Goal: Information Seeking & Learning: Learn about a topic

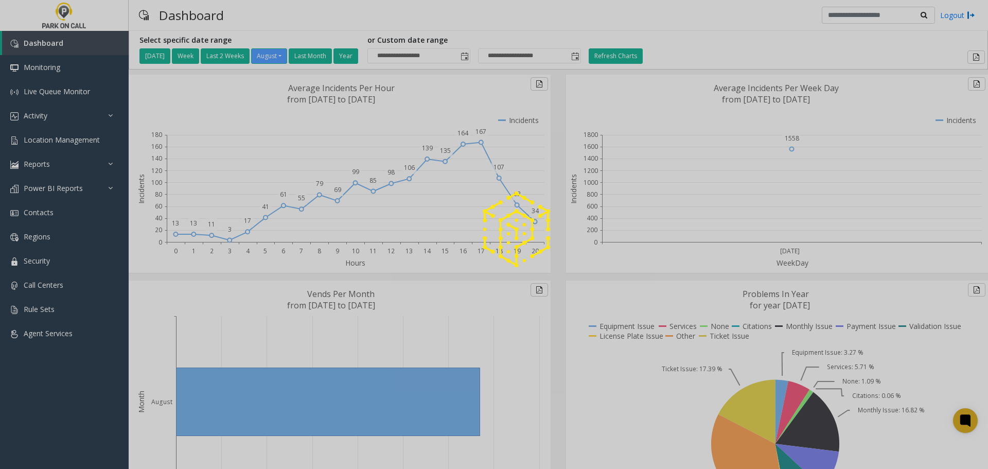
click at [32, 115] on div at bounding box center [494, 234] width 988 height 469
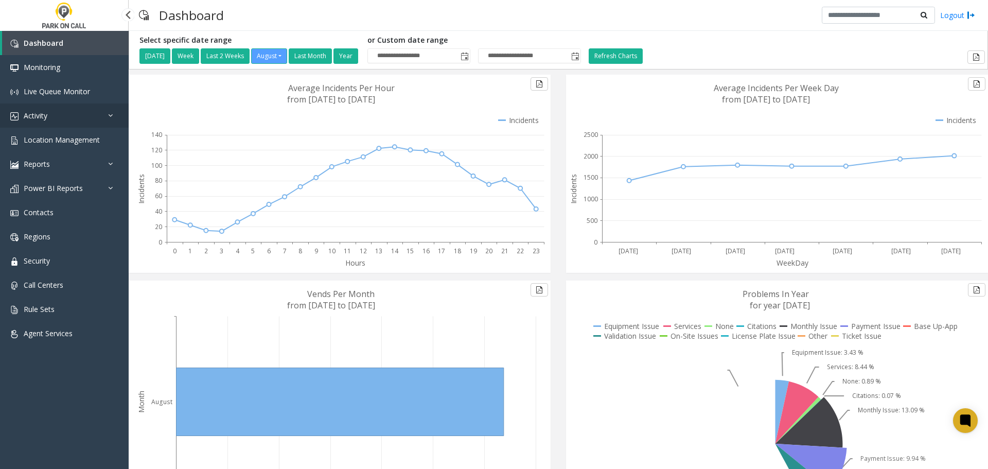
click at [109, 114] on icon at bounding box center [113, 115] width 10 height 7
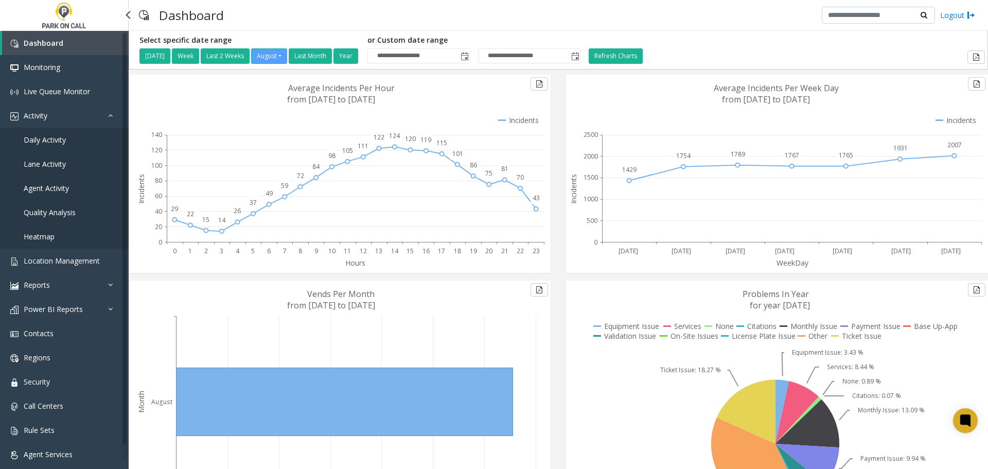
click at [61, 188] on span "Agent Activity" at bounding box center [46, 188] width 45 height 10
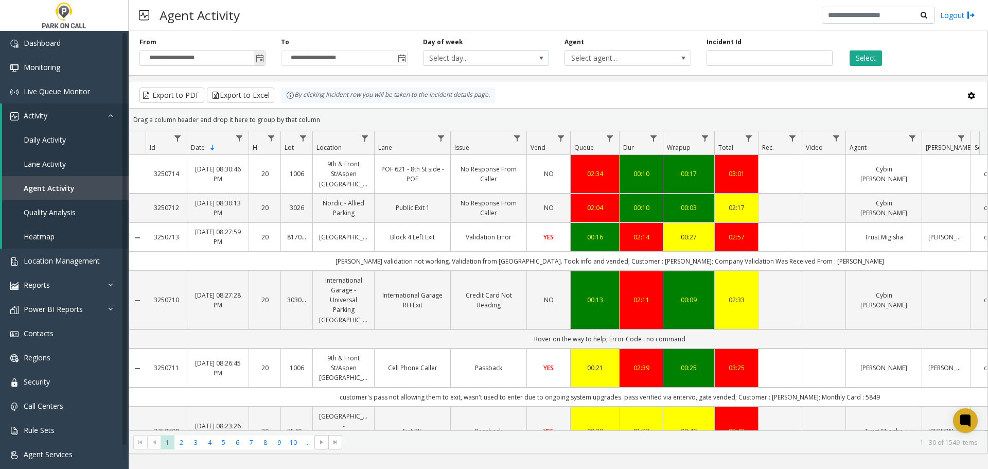
click at [262, 58] on span "Toggle popup" at bounding box center [260, 59] width 8 height 8
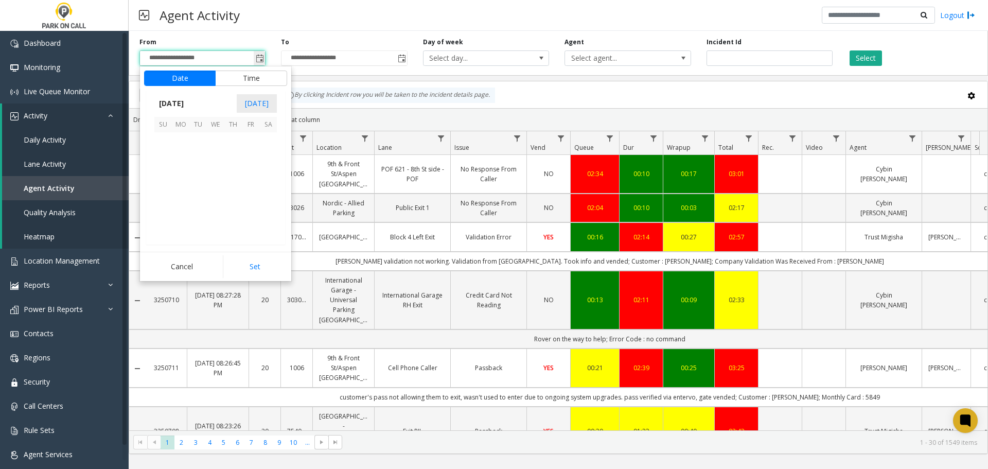
scroll to position [184485, 0]
click at [165, 175] on span "10" at bounding box center [162, 175] width 17 height 17
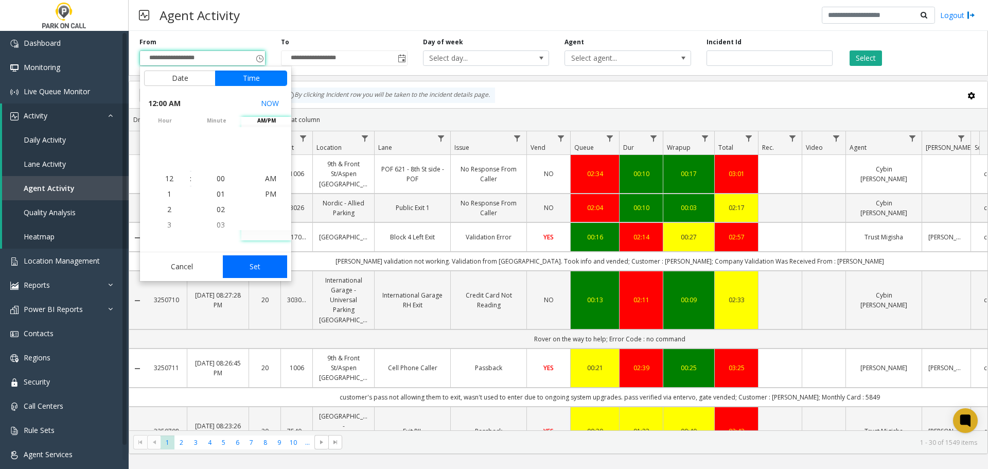
click at [258, 269] on button "Set" at bounding box center [255, 266] width 65 height 23
type input "**********"
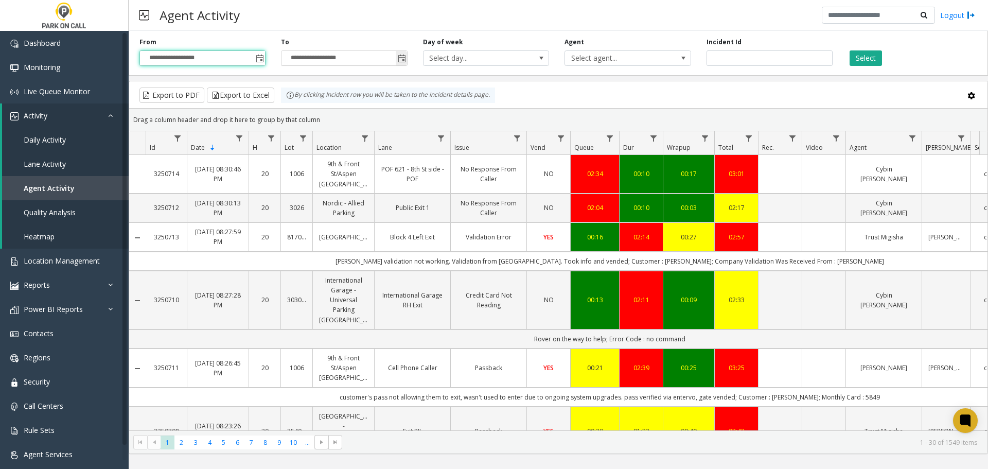
click at [401, 58] on span "Toggle popup" at bounding box center [402, 59] width 8 height 8
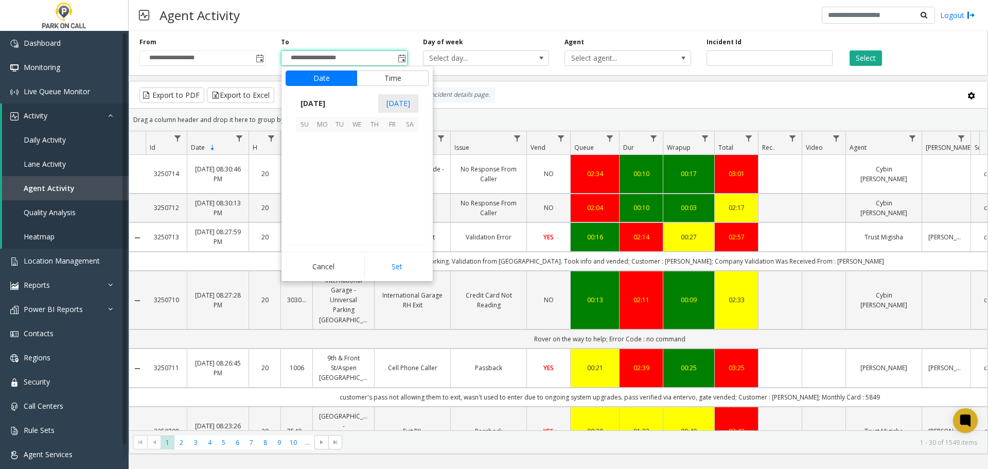
scroll to position [15, 0]
click at [416, 180] on span "16" at bounding box center [409, 175] width 17 height 17
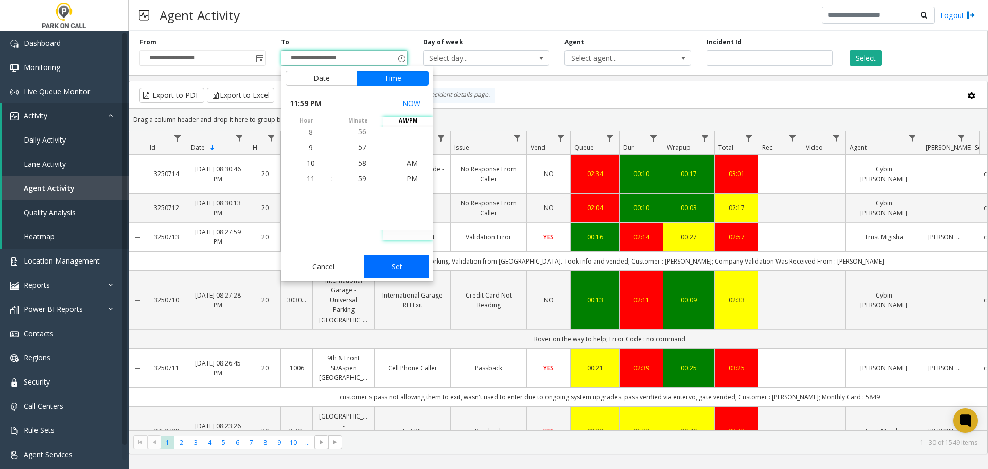
click at [410, 265] on button "Set" at bounding box center [396, 266] width 65 height 23
type input "**********"
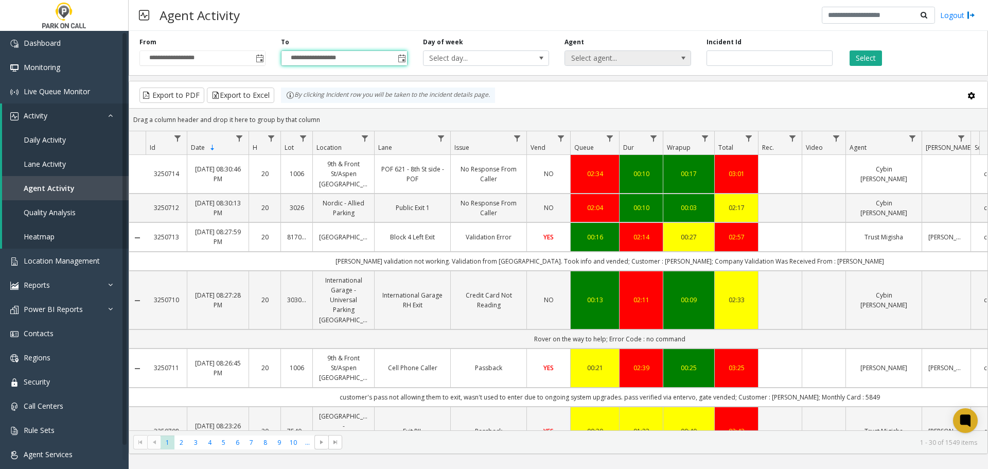
click at [672, 60] on span "Select agent..." at bounding box center [627, 57] width 126 height 15
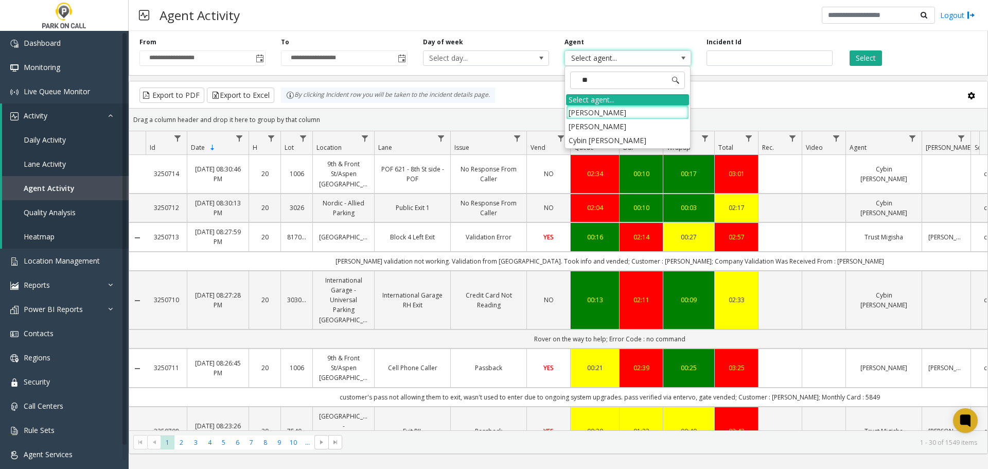
type input "***"
click at [616, 116] on li "Cybin Postema" at bounding box center [627, 112] width 123 height 14
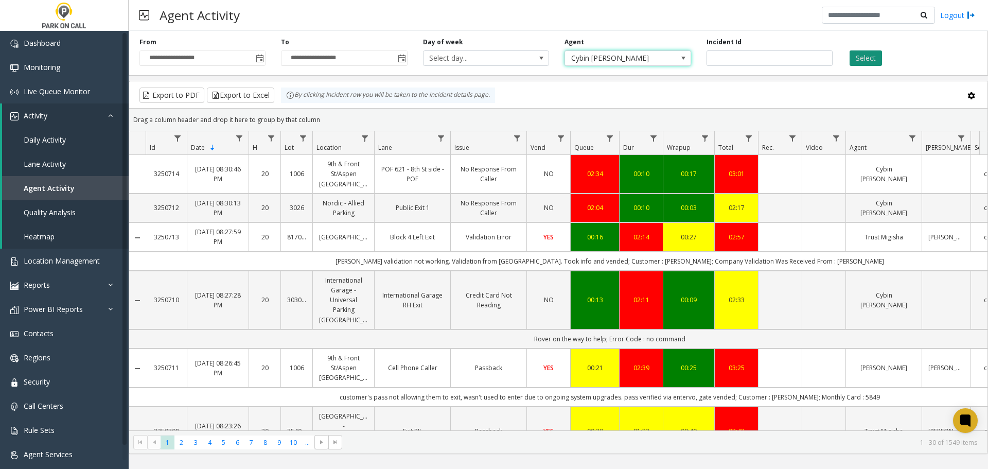
click at [876, 59] on button "Select" at bounding box center [865, 57] width 32 height 15
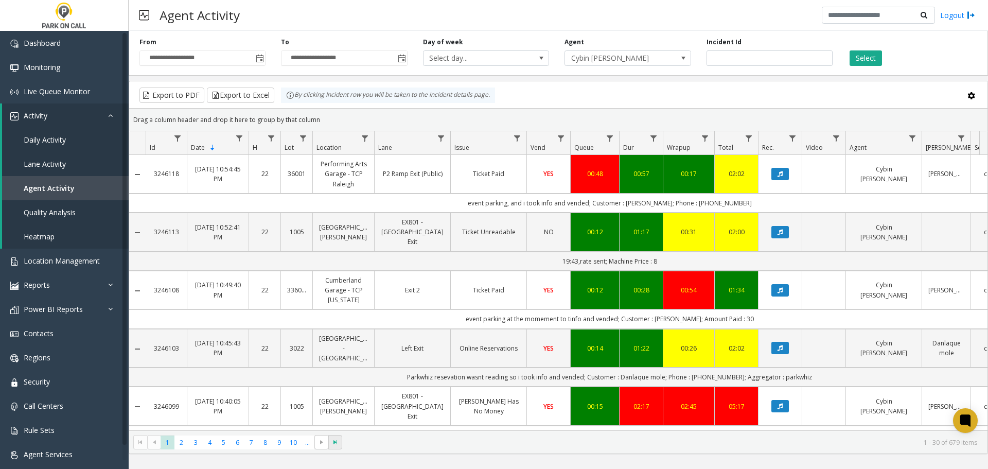
click at [335, 443] on span "Go to the last page" at bounding box center [335, 442] width 8 height 8
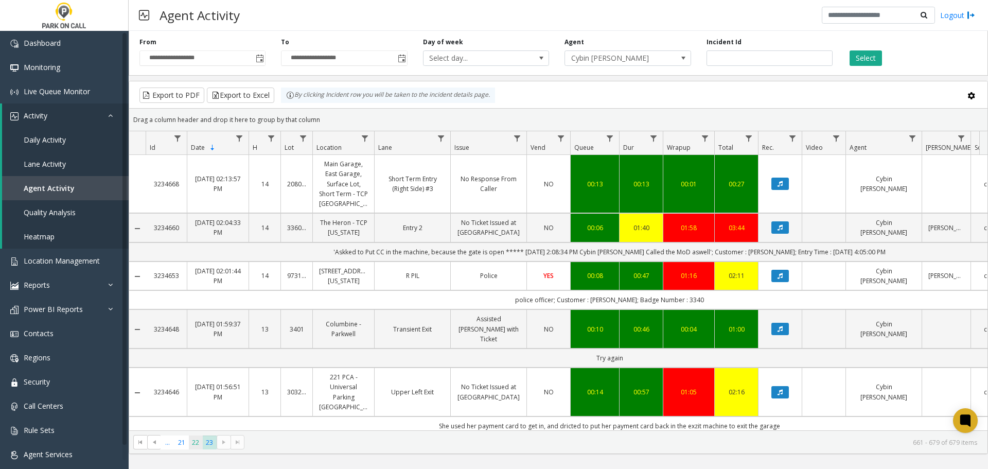
click at [198, 447] on span "22" at bounding box center [196, 442] width 14 height 14
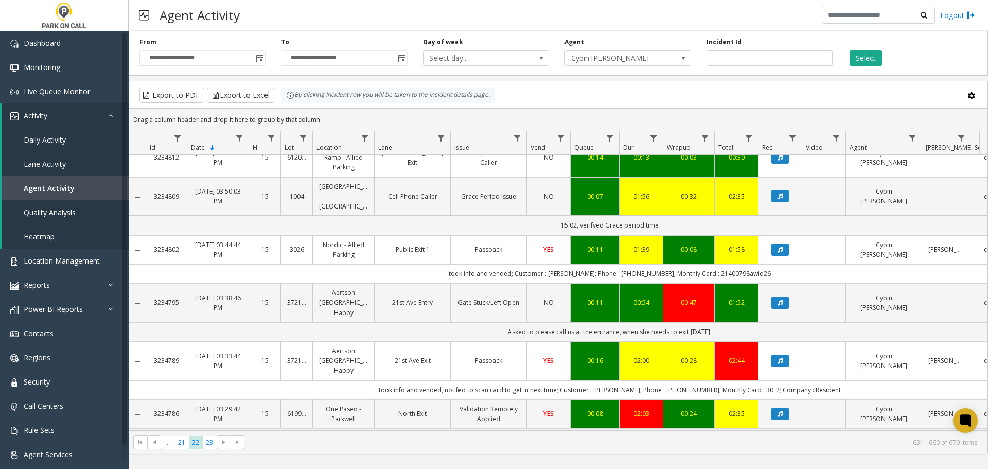
scroll to position [309, 0]
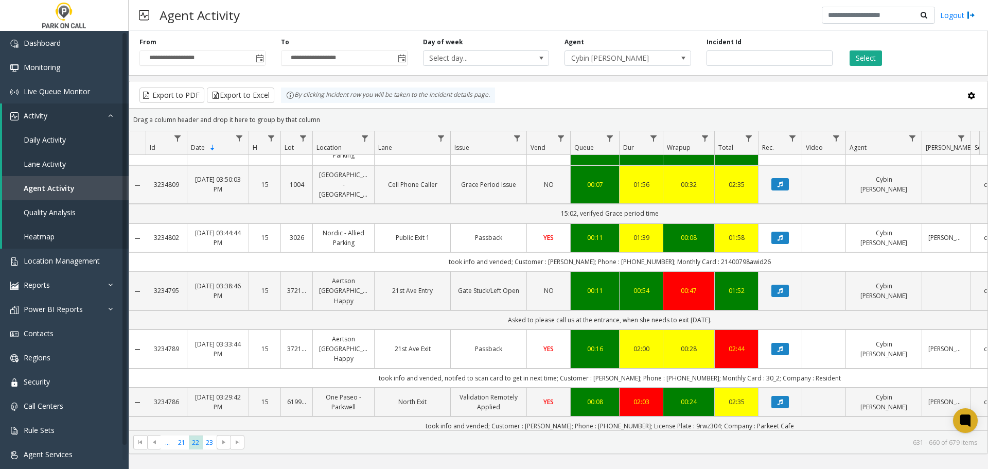
click at [343, 200] on link "[GEOGRAPHIC_DATA] - [GEOGRAPHIC_DATA]" at bounding box center [343, 185] width 49 height 30
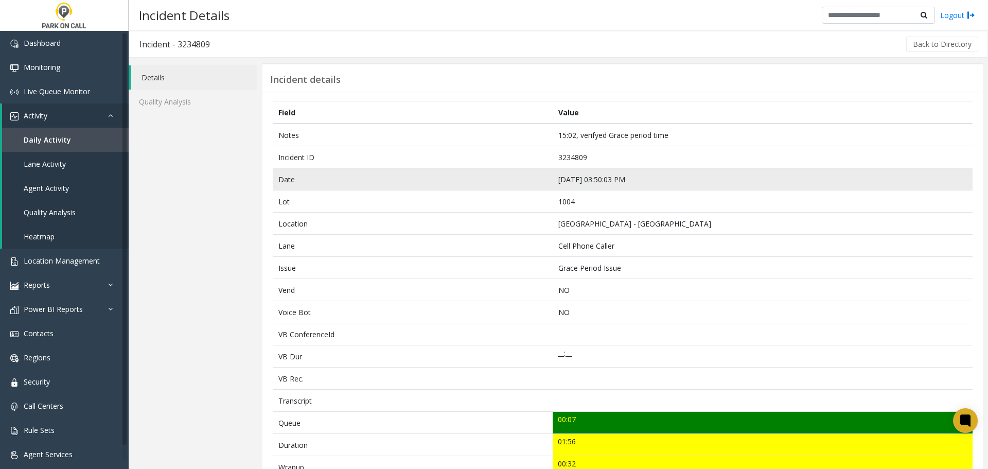
click at [599, 179] on td "Aug 10 03:50:03 PM" at bounding box center [762, 179] width 420 height 22
copy td "Aug 10 03:50:03 PM"
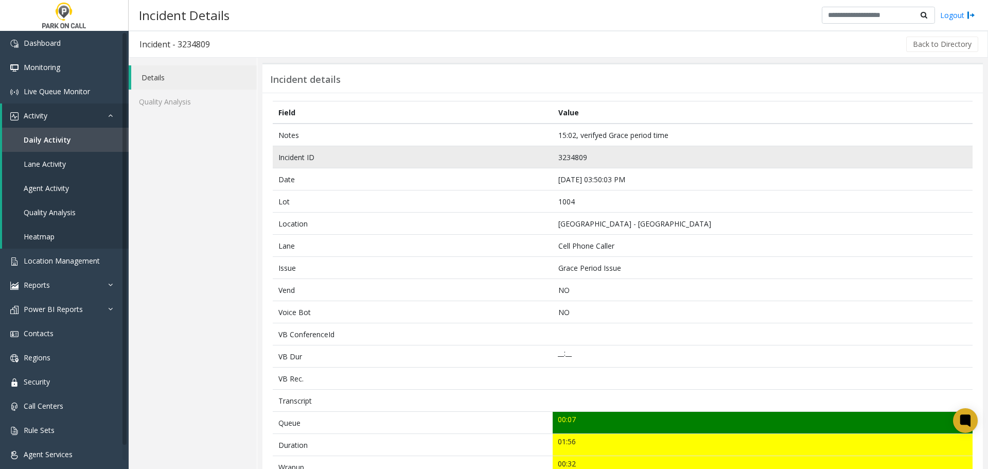
click at [569, 158] on td "3234809" at bounding box center [762, 157] width 420 height 22
copy td "3234809"
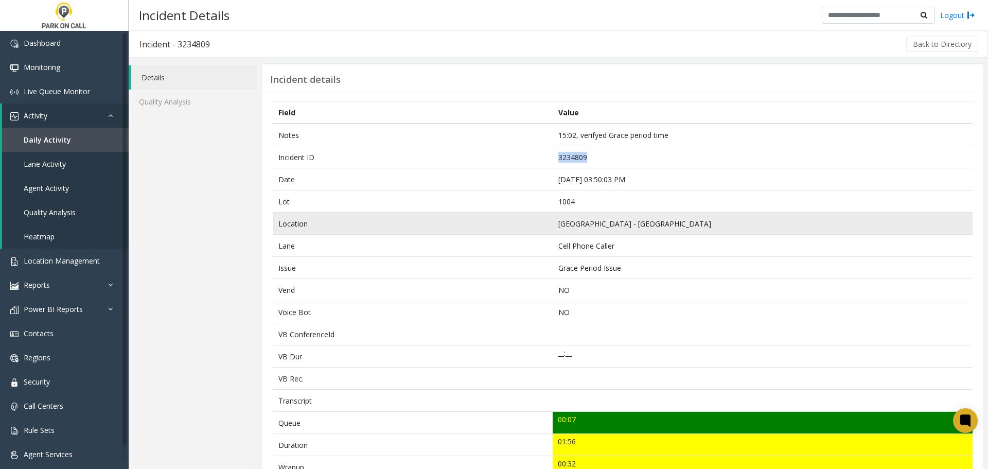
click at [612, 223] on td "[GEOGRAPHIC_DATA] - [GEOGRAPHIC_DATA]" at bounding box center [762, 223] width 420 height 22
copy td "[GEOGRAPHIC_DATA] - [GEOGRAPHIC_DATA]"
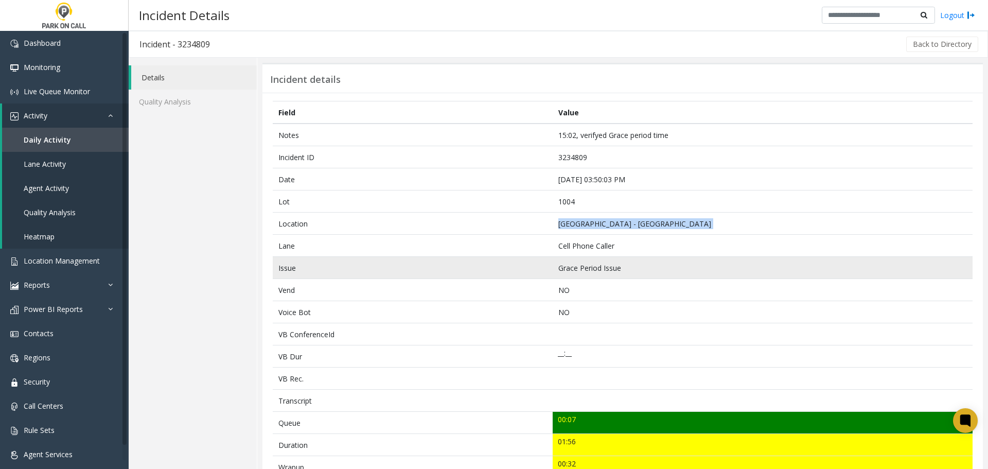
click at [589, 267] on td "Grace Period Issue" at bounding box center [762, 268] width 420 height 22
copy td "Grace Period Issue"
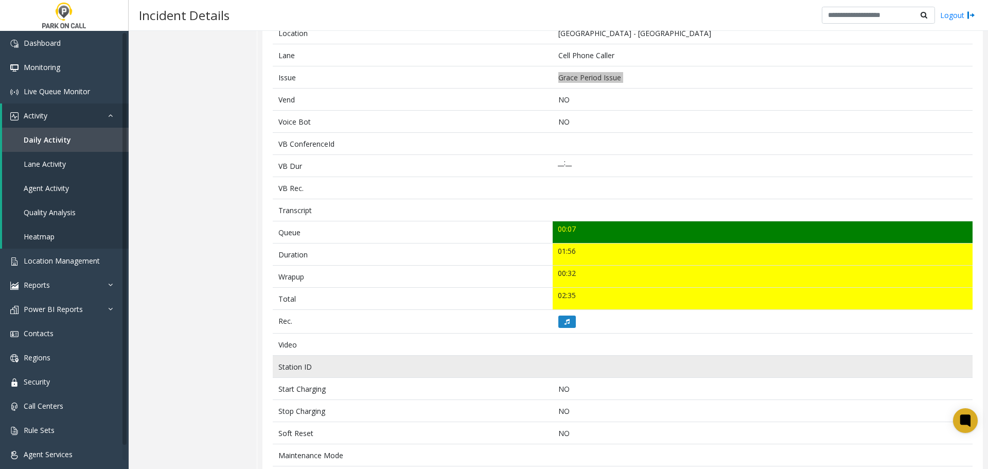
scroll to position [173, 0]
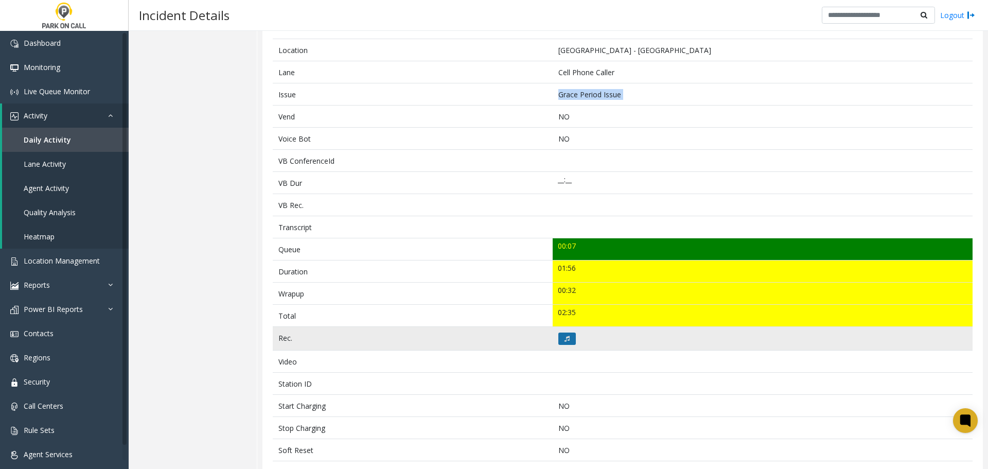
click at [564, 336] on icon at bounding box center [566, 338] width 5 height 6
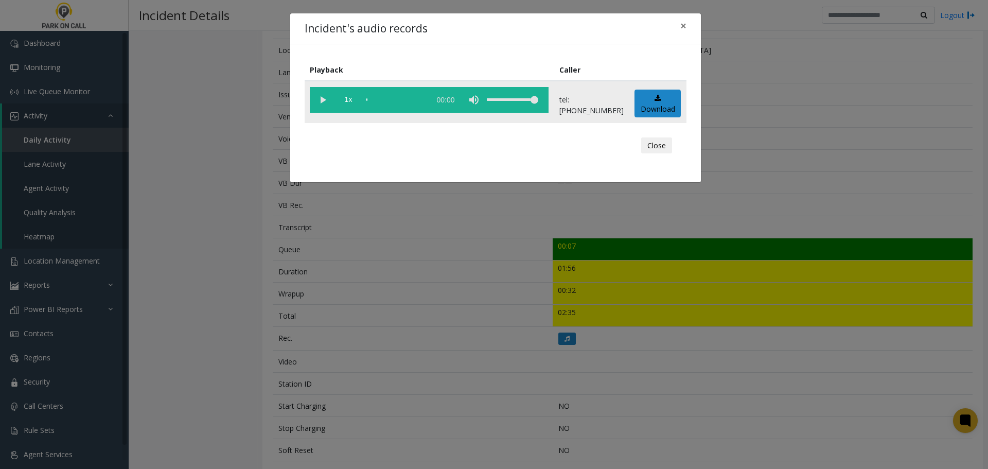
click at [321, 98] on vg-play-pause at bounding box center [323, 100] width 26 height 26
click at [666, 143] on button "Close" at bounding box center [656, 145] width 31 height 16
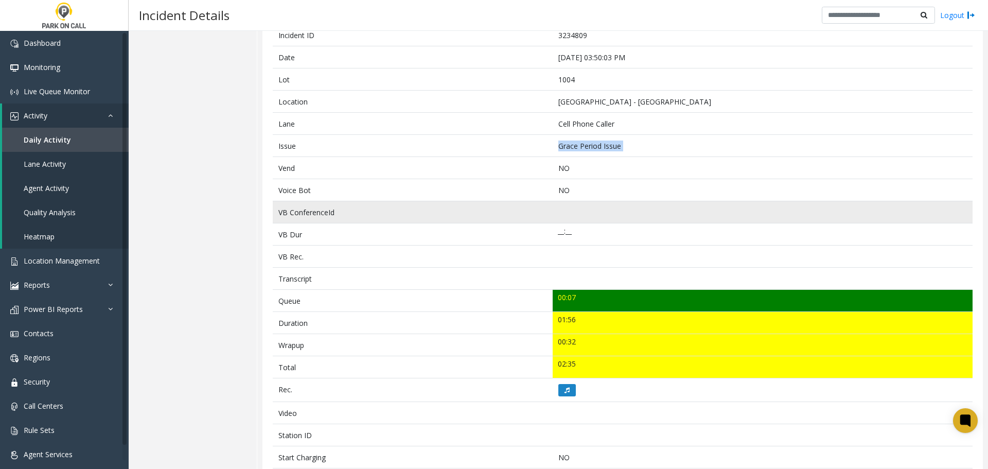
scroll to position [70, 0]
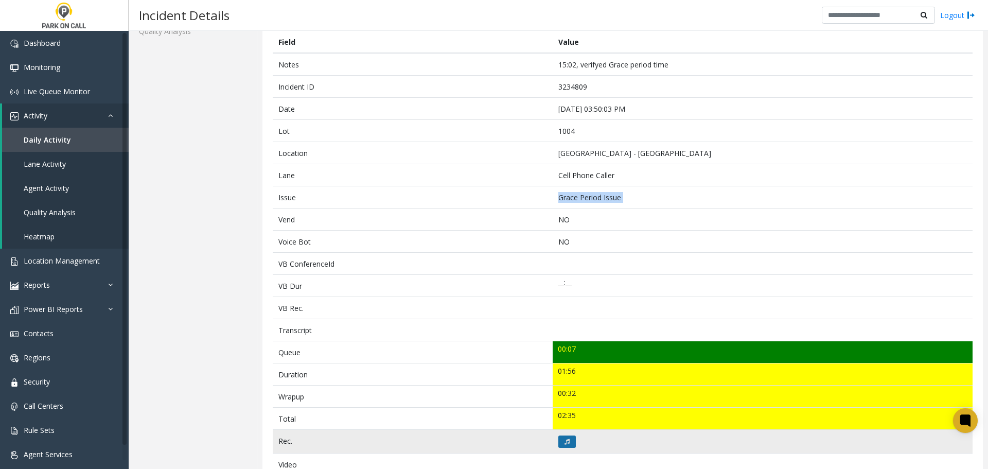
click at [564, 445] on button at bounding box center [566, 441] width 17 height 12
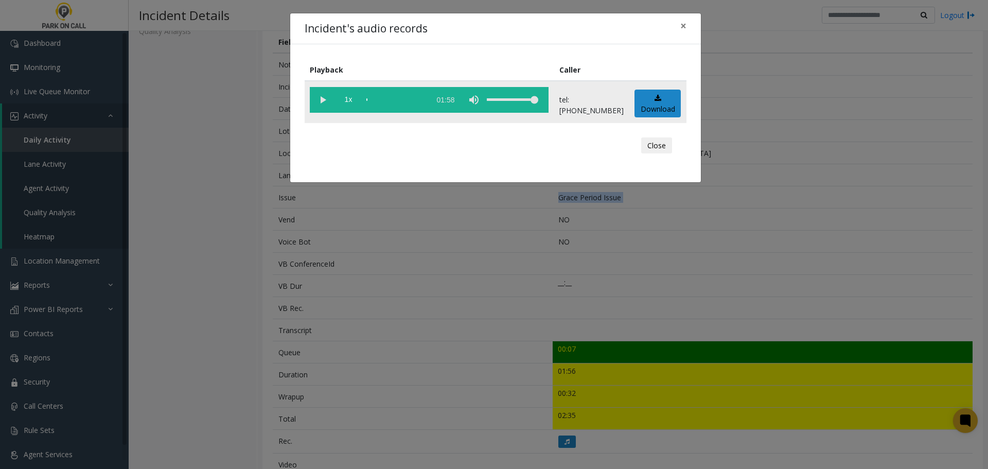
click at [322, 103] on vg-play-pause at bounding box center [323, 100] width 26 height 26
click at [326, 102] on vg-play-pause at bounding box center [323, 100] width 26 height 26
click at [323, 105] on vg-play-pause at bounding box center [323, 100] width 26 height 26
drag, startPoint x: 662, startPoint y: 146, endPoint x: 652, endPoint y: 156, distance: 13.8
click at [662, 146] on button "Close" at bounding box center [656, 145] width 31 height 16
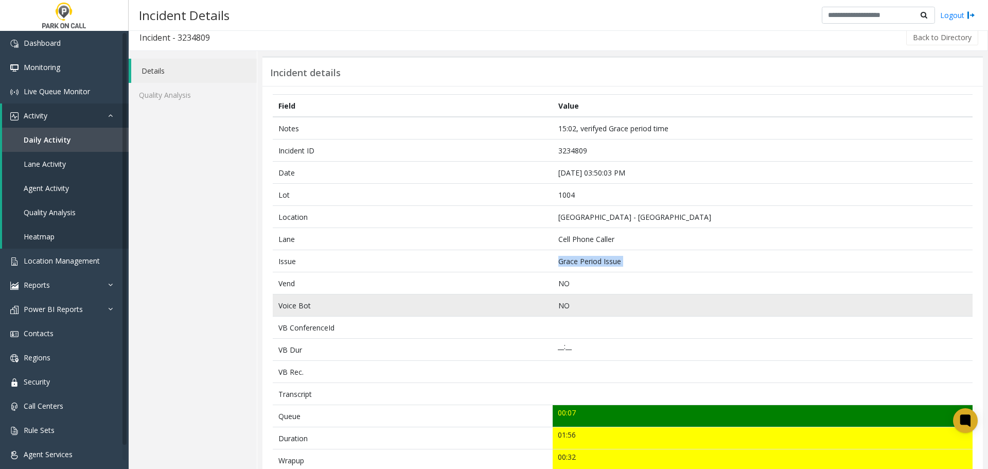
scroll to position [0, 0]
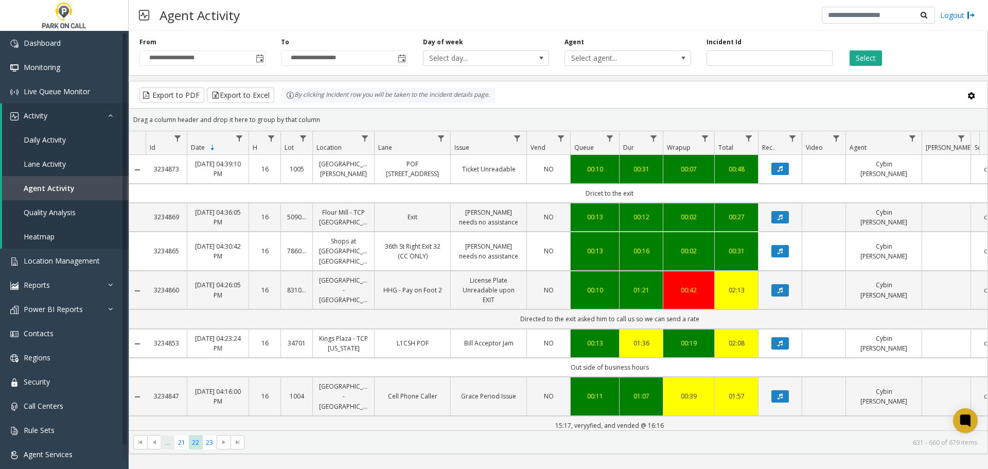
click at [171, 445] on span "..." at bounding box center [167, 442] width 14 height 14
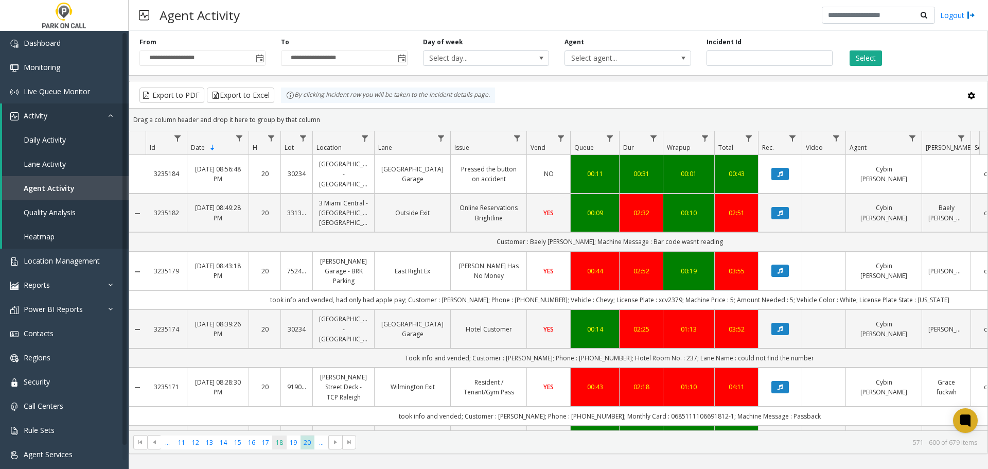
click at [285, 443] on span "18" at bounding box center [279, 442] width 14 height 14
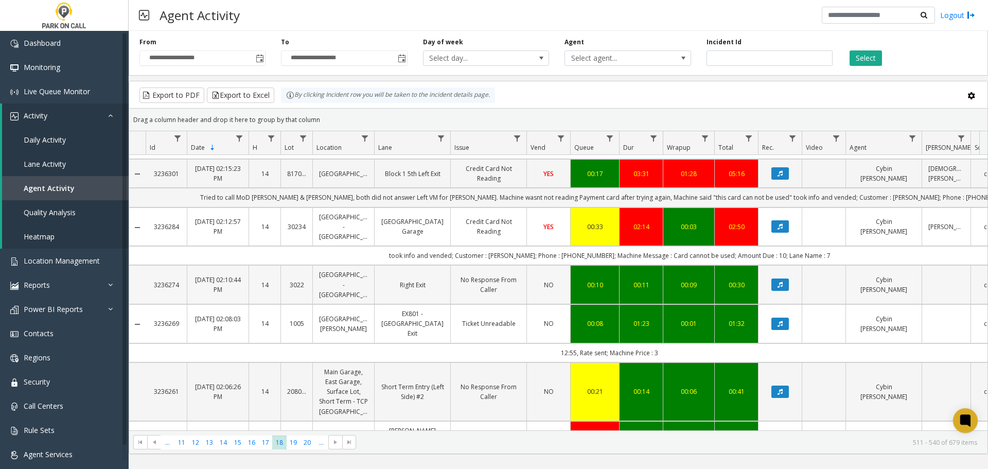
scroll to position [566, 0]
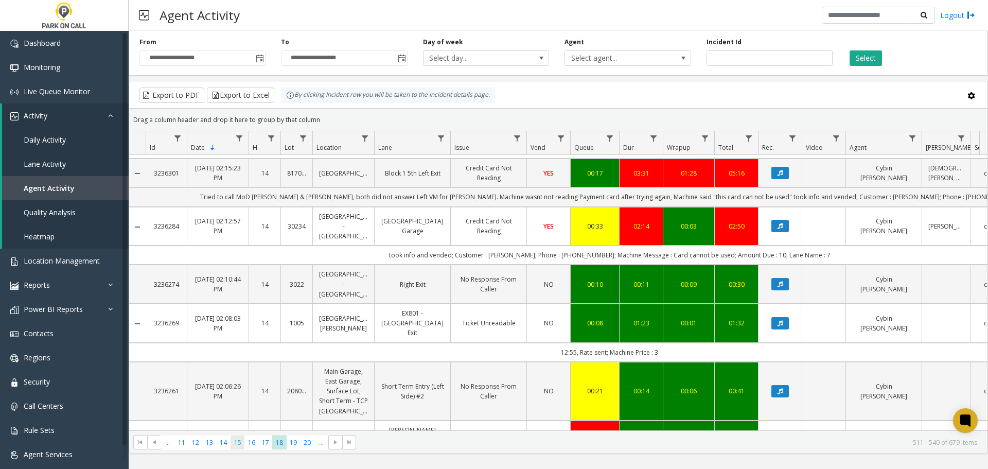
click at [240, 446] on span "15" at bounding box center [237, 442] width 14 height 14
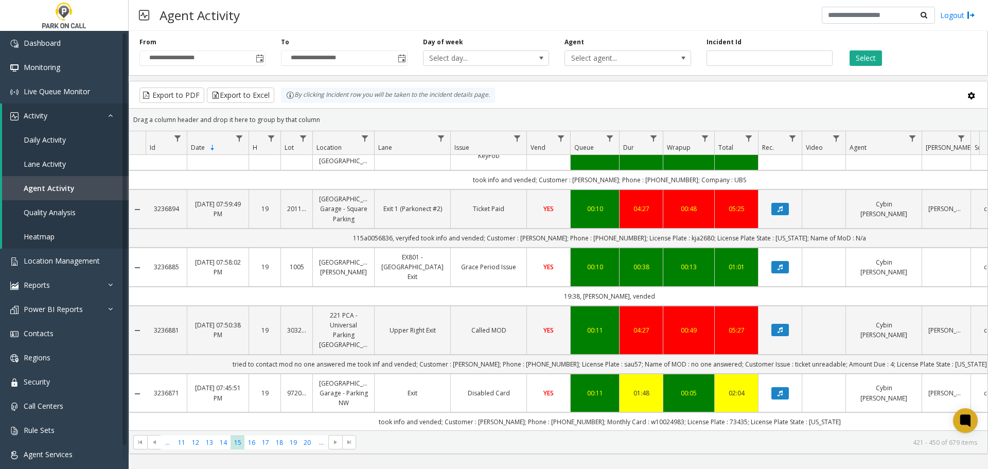
scroll to position [51, 0]
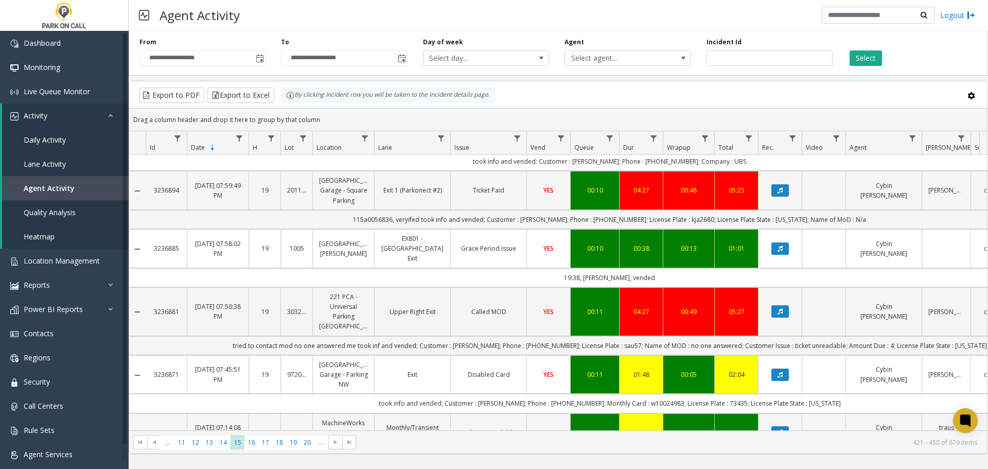
click at [353, 191] on link "[GEOGRAPHIC_DATA] Garage - Square Parking" at bounding box center [343, 190] width 49 height 30
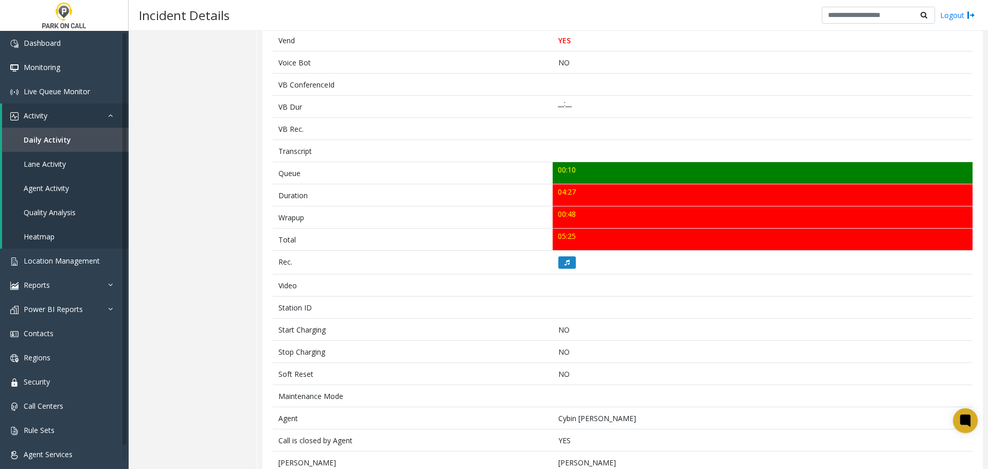
scroll to position [257, 0]
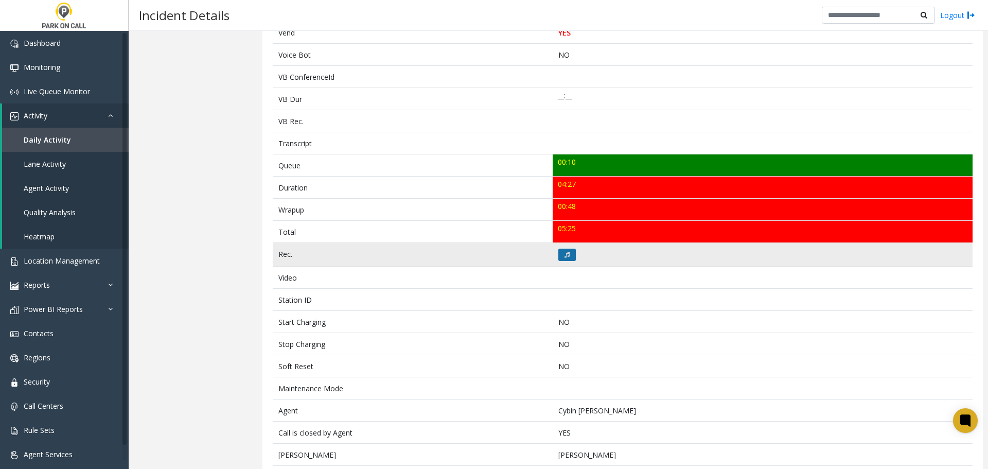
click at [565, 250] on button at bounding box center [566, 254] width 17 height 12
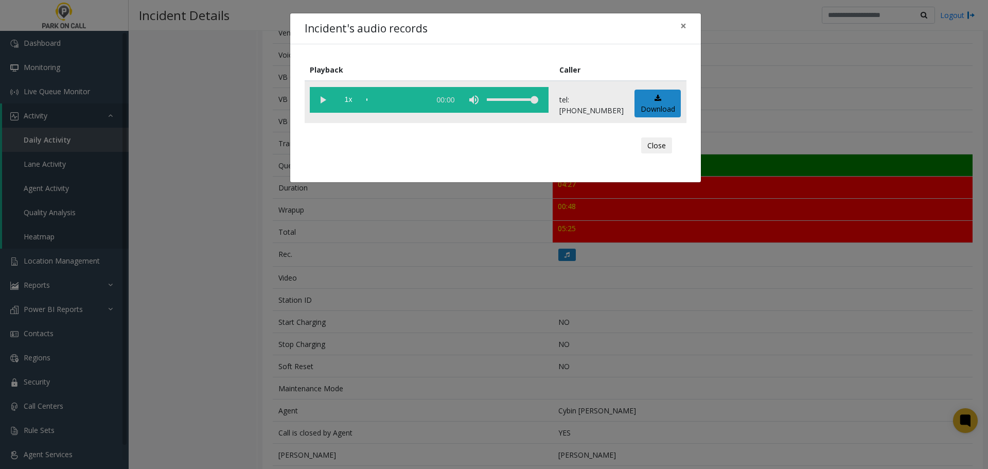
click at [327, 102] on vg-play-pause at bounding box center [323, 100] width 26 height 26
click at [661, 149] on button "Close" at bounding box center [656, 145] width 31 height 16
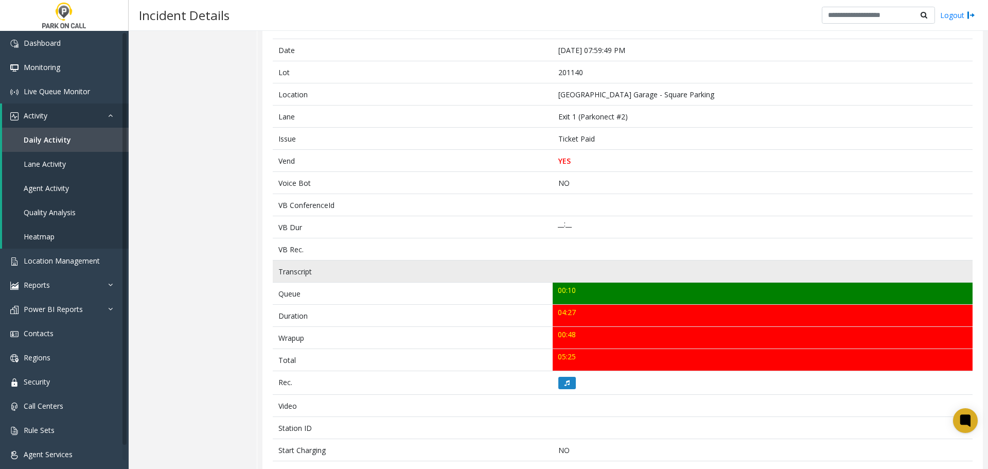
scroll to position [0, 0]
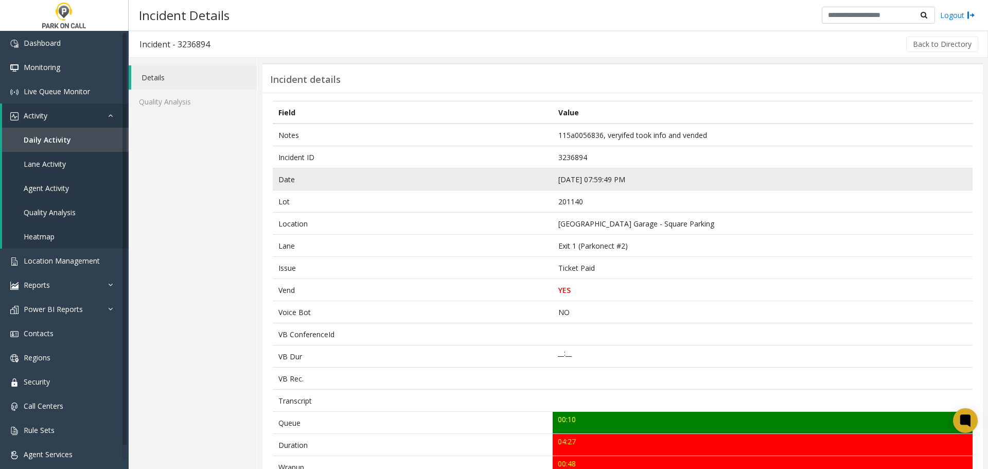
click at [584, 181] on td "Aug 11 07:59:49 PM" at bounding box center [762, 179] width 420 height 22
copy td "Aug 11 07:59:49 PM"
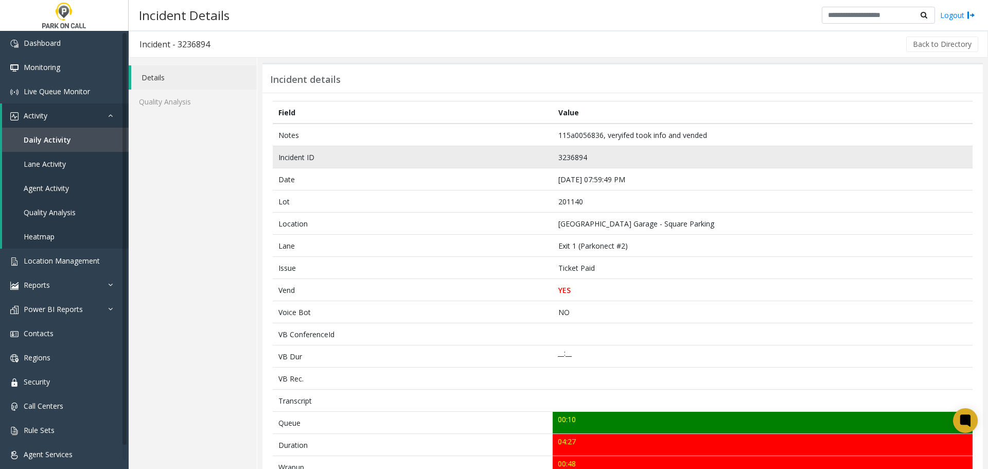
click at [563, 157] on td "3236894" at bounding box center [762, 157] width 420 height 22
copy td "3236894"
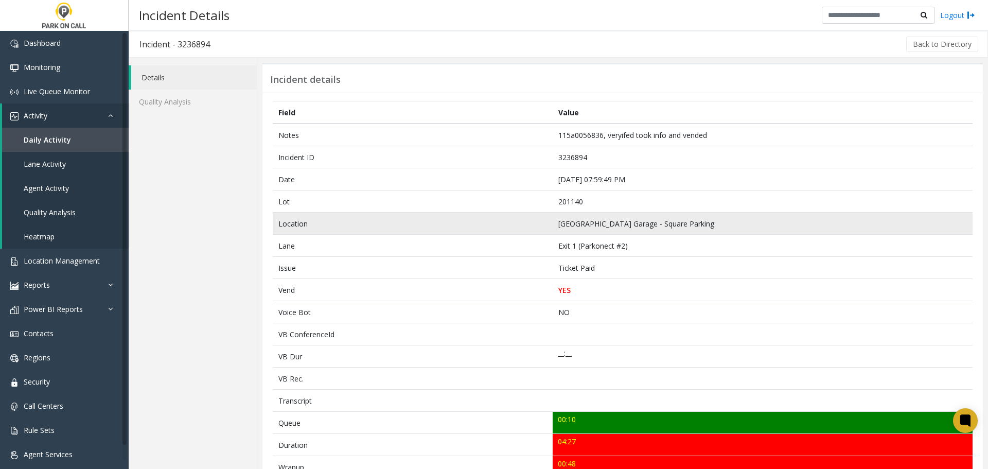
click at [595, 222] on td "[GEOGRAPHIC_DATA] Garage - Square Parking" at bounding box center [762, 223] width 420 height 22
copy td "[GEOGRAPHIC_DATA] Garage - Square Parking"
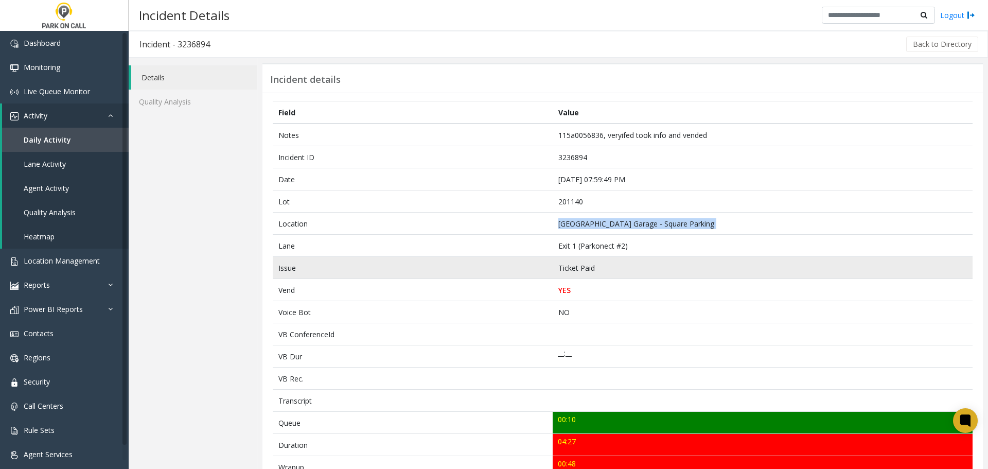
click at [579, 267] on td "Ticket Paid" at bounding box center [762, 268] width 420 height 22
click at [578, 267] on td "Ticket Paid" at bounding box center [762, 268] width 420 height 22
copy td "Ticket Paid"
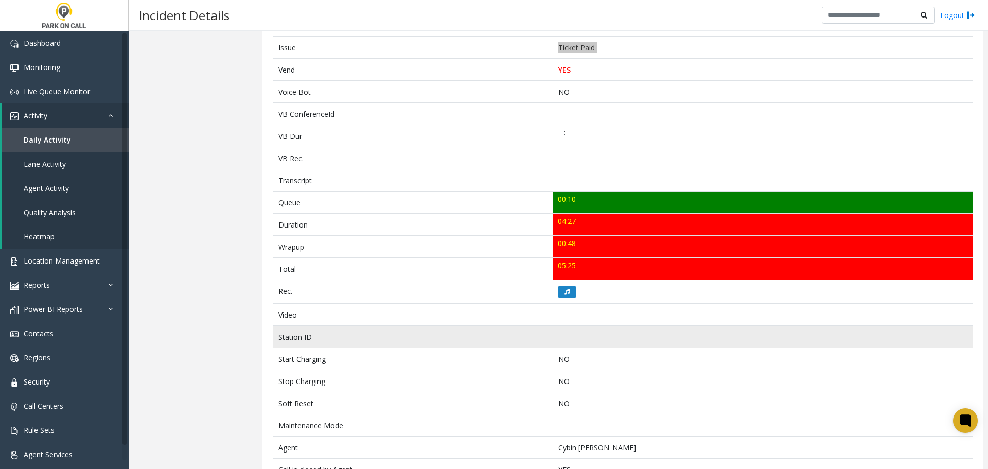
scroll to position [257, 0]
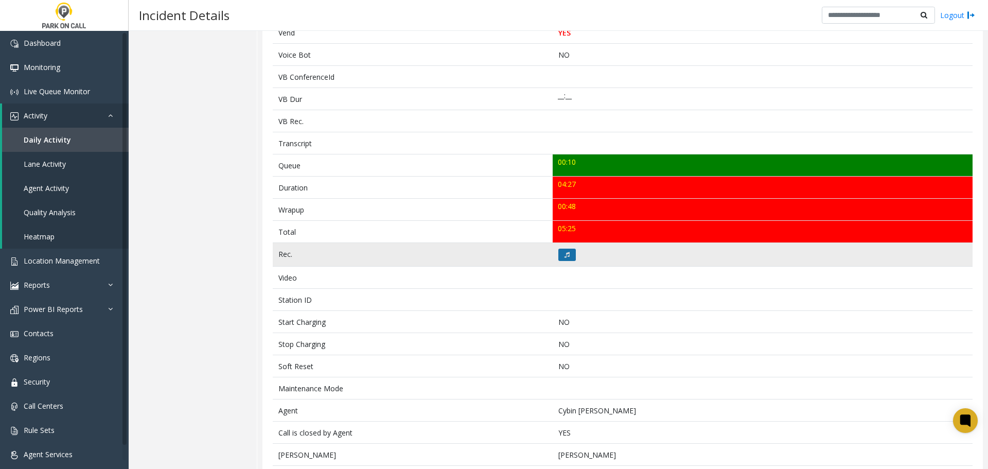
click at [560, 252] on button at bounding box center [566, 254] width 17 height 12
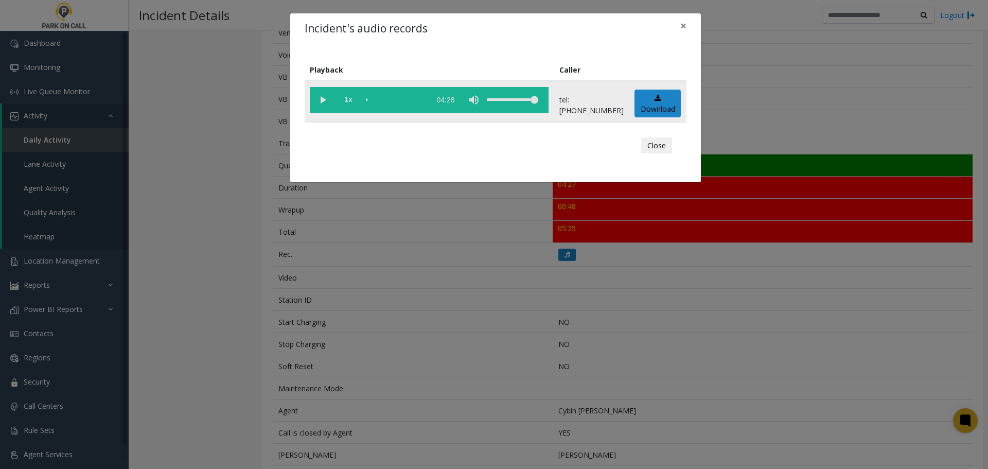
click at [319, 102] on vg-play-pause at bounding box center [323, 100] width 26 height 26
drag, startPoint x: 666, startPoint y: 142, endPoint x: 658, endPoint y: 151, distance: 11.7
click at [666, 142] on button "Close" at bounding box center [656, 145] width 31 height 16
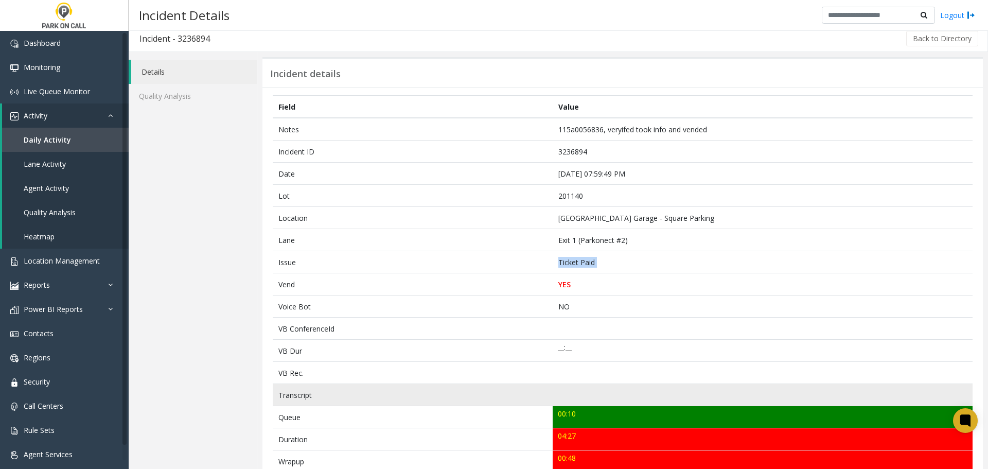
scroll to position [0, 0]
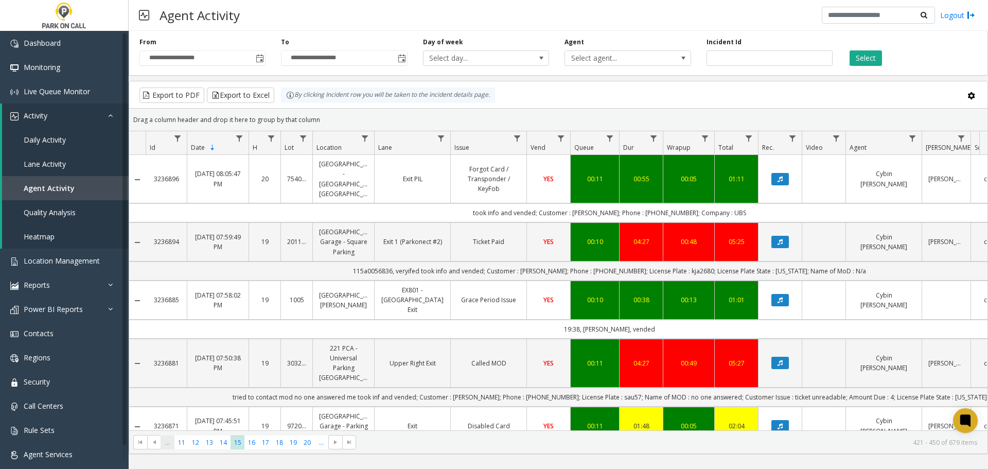
click at [171, 445] on span "..." at bounding box center [167, 442] width 14 height 14
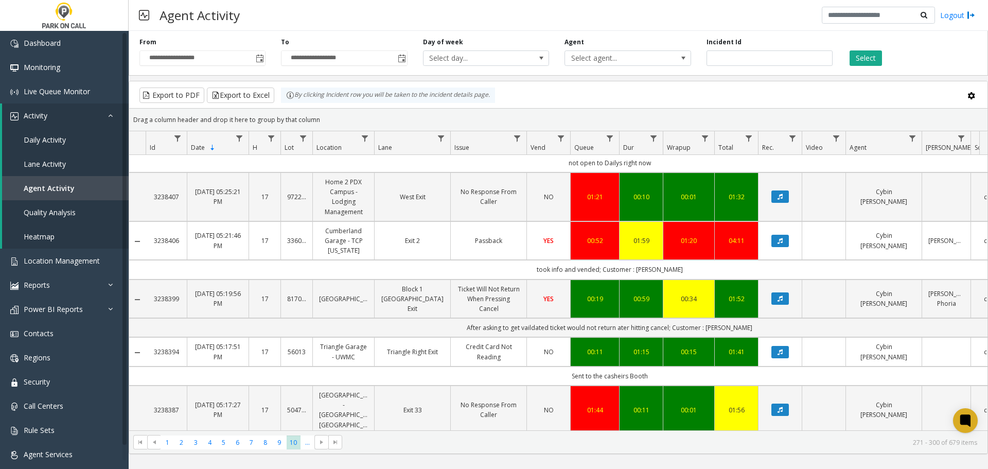
scroll to position [1203, 0]
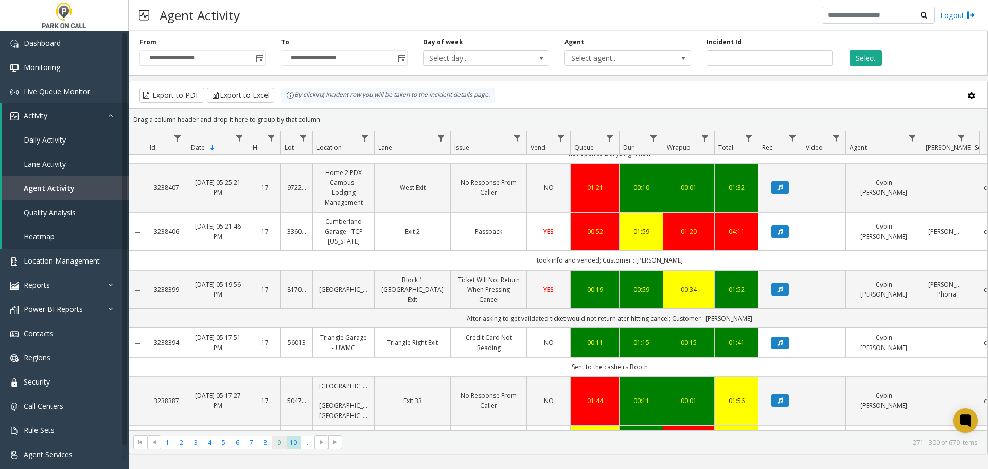
click at [280, 446] on span "9" at bounding box center [279, 442] width 14 height 14
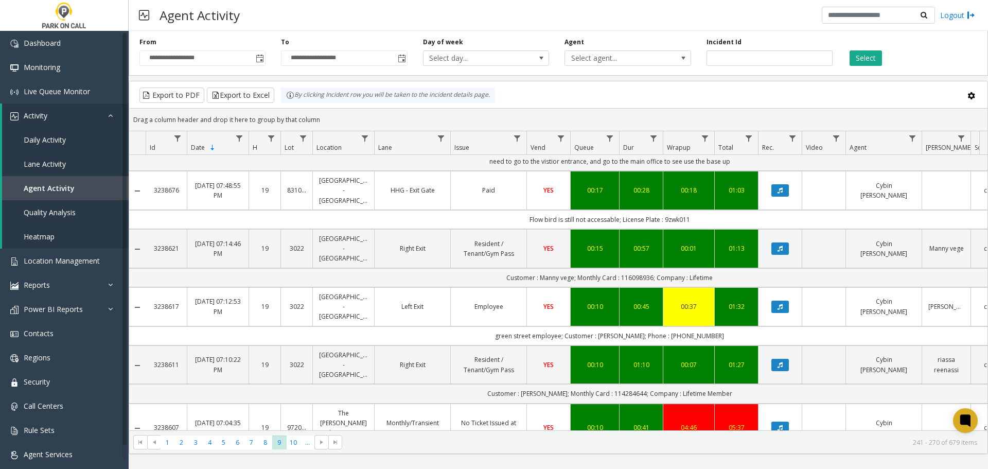
scroll to position [257, 0]
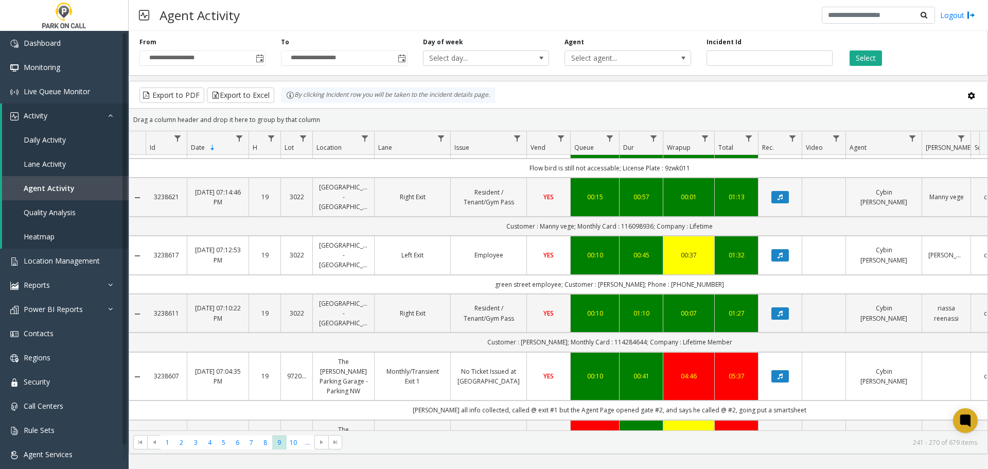
click at [333, 197] on link "Green Street - Raffle Parking" at bounding box center [343, 197] width 49 height 30
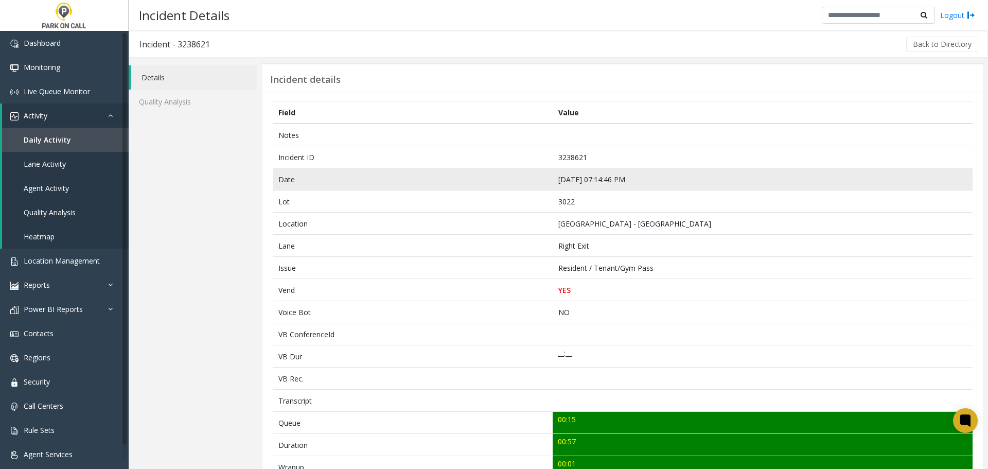
click at [596, 180] on td "Aug 12 07:14:46 PM" at bounding box center [762, 179] width 420 height 22
copy td "Aug 12 07:14:46 PM"
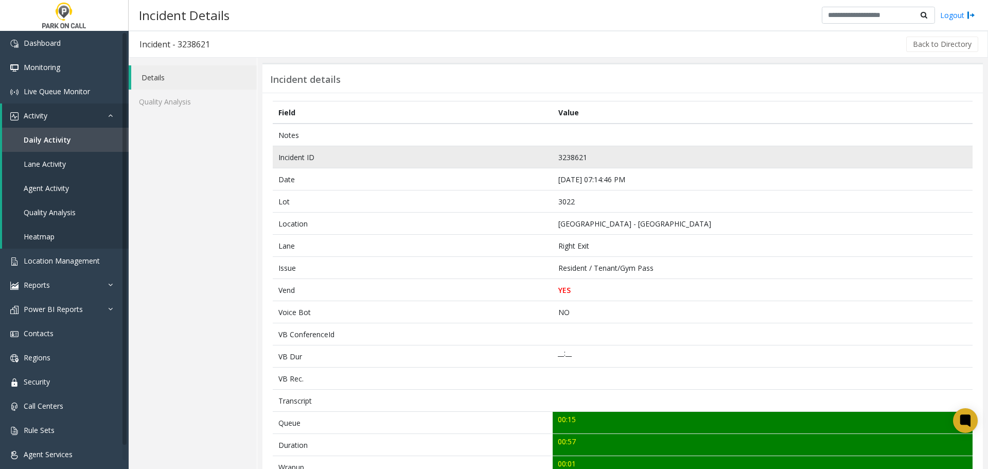
click at [567, 157] on td "3238621" at bounding box center [762, 157] width 420 height 22
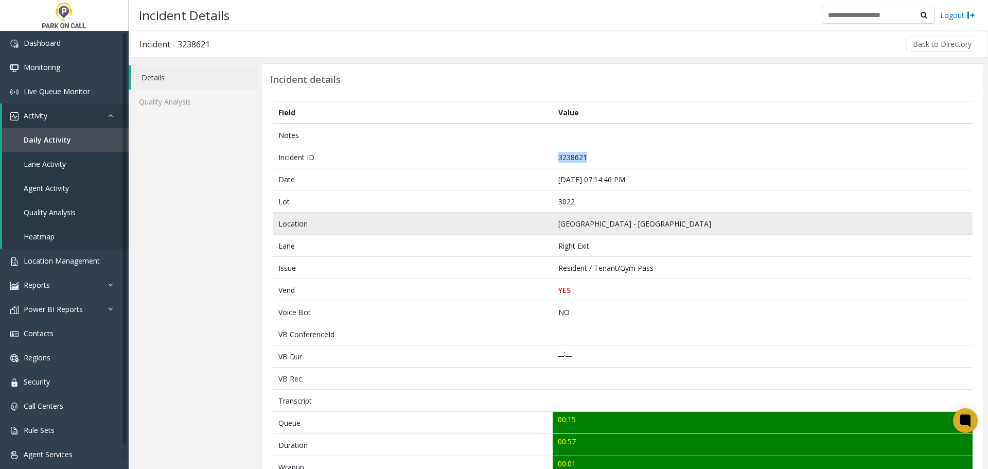
click at [599, 223] on td "Green Street - Raffle Parking" at bounding box center [762, 223] width 420 height 22
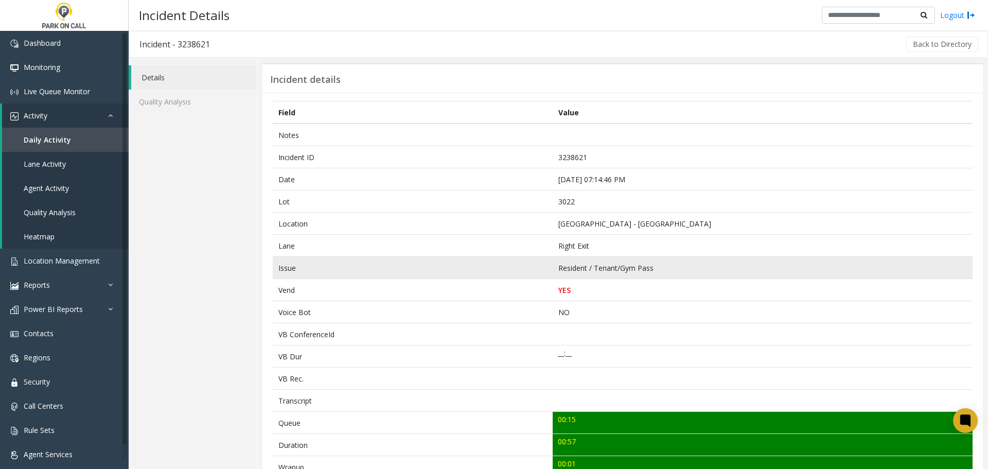
click at [597, 269] on td "Resident / Tenant/Gym Pass" at bounding box center [762, 268] width 420 height 22
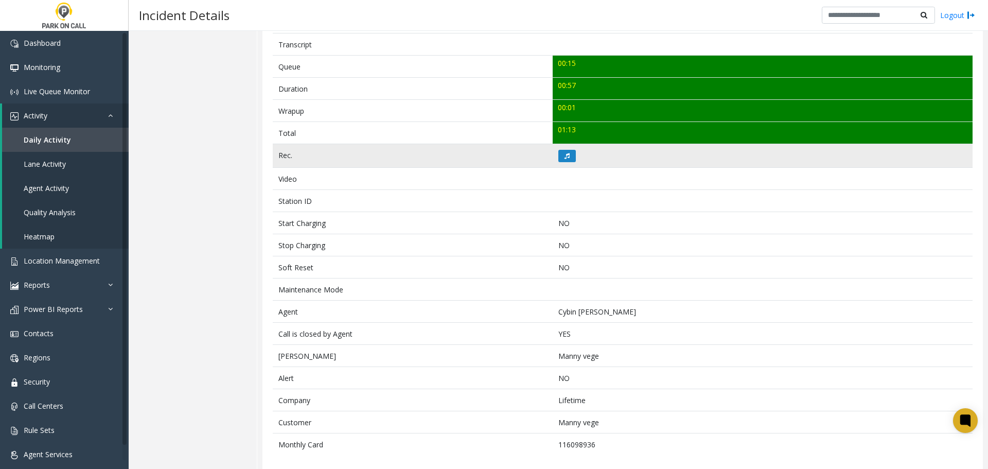
scroll to position [365, 0]
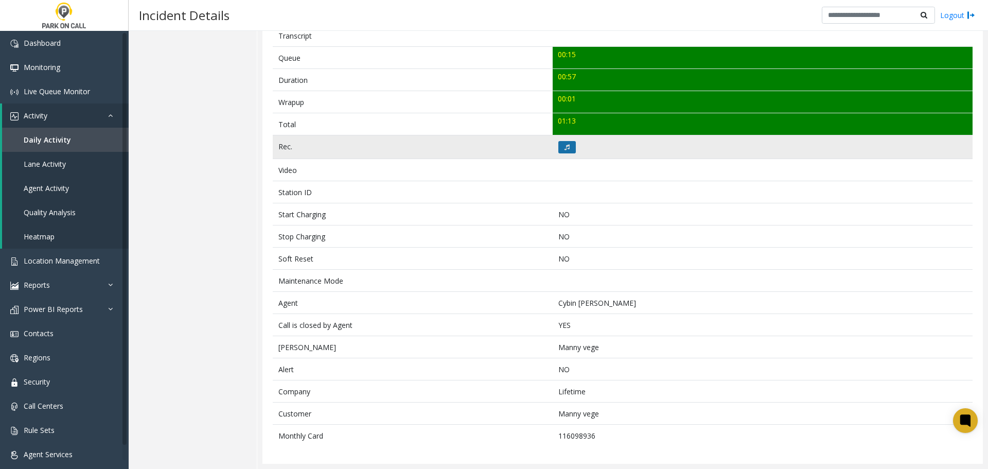
click at [567, 147] on button at bounding box center [566, 147] width 17 height 12
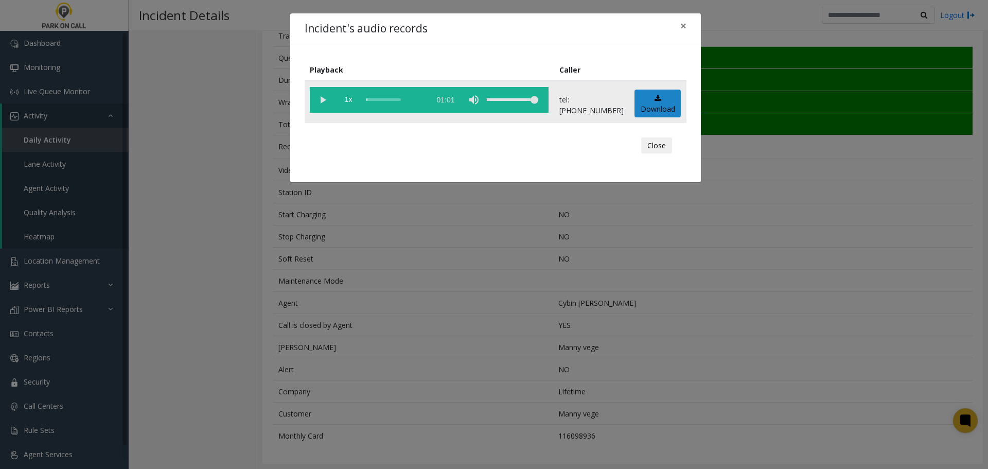
click at [323, 97] on vg-play-pause at bounding box center [323, 100] width 26 height 26
click at [665, 144] on button "Close" at bounding box center [656, 145] width 31 height 16
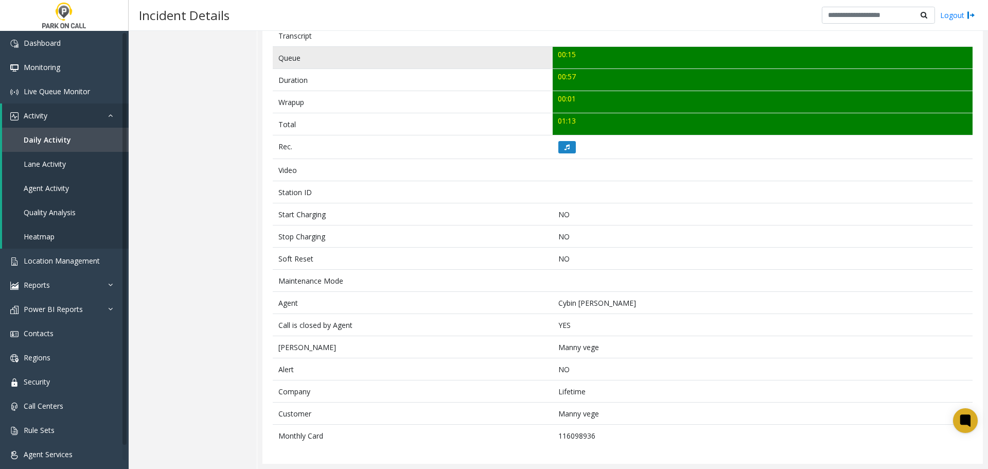
scroll to position [0, 0]
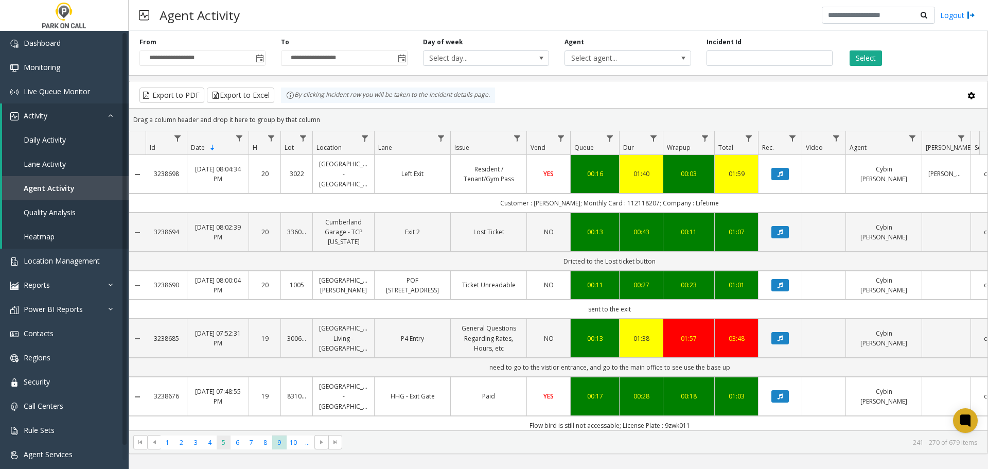
click at [219, 443] on span "5" at bounding box center [224, 442] width 14 height 14
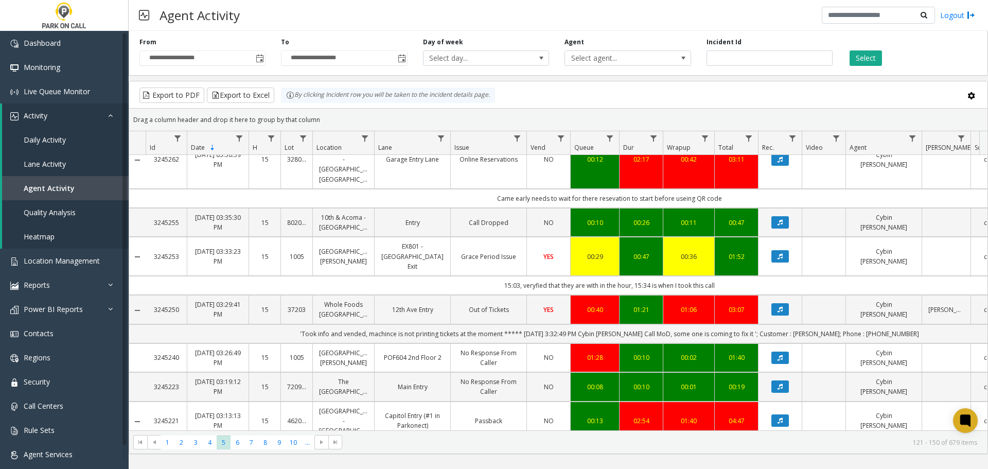
scroll to position [720, 0]
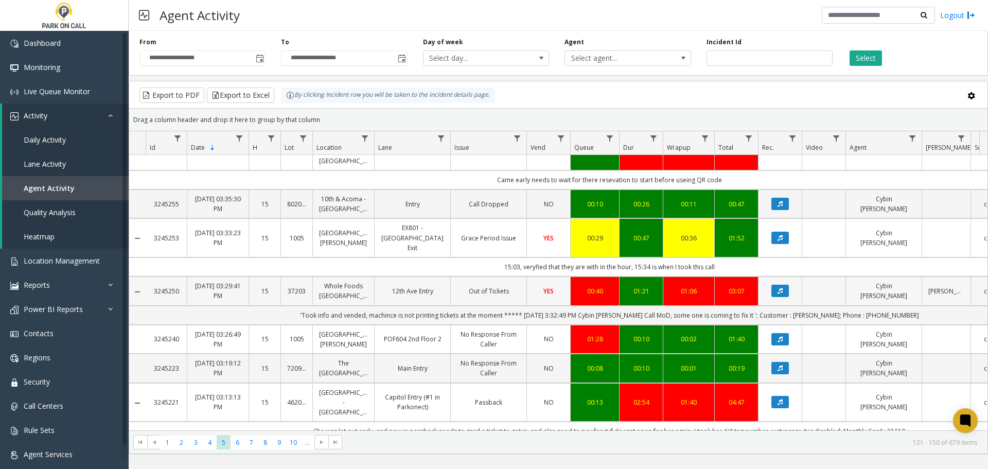
click at [351, 281] on link "Whole Foods Nashville - Park Place Parking" at bounding box center [343, 291] width 49 height 20
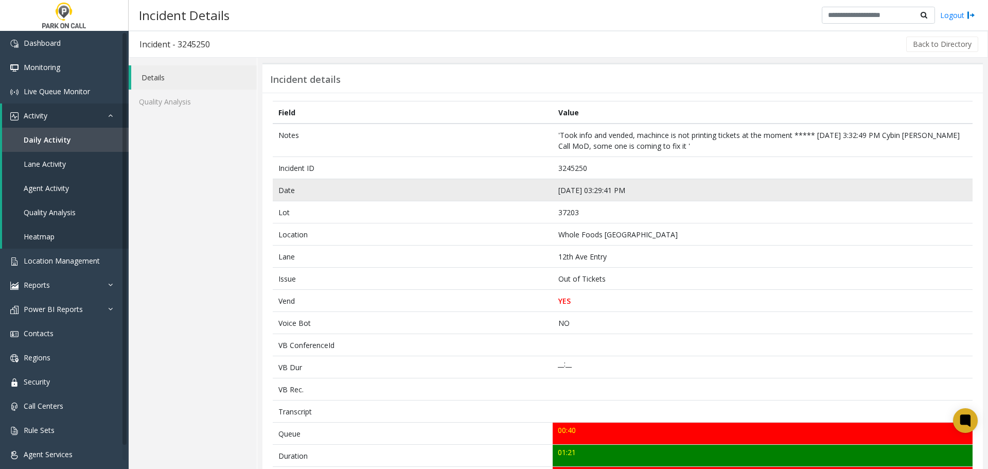
click at [594, 190] on td "Aug 16 03:29:41 PM" at bounding box center [762, 190] width 420 height 22
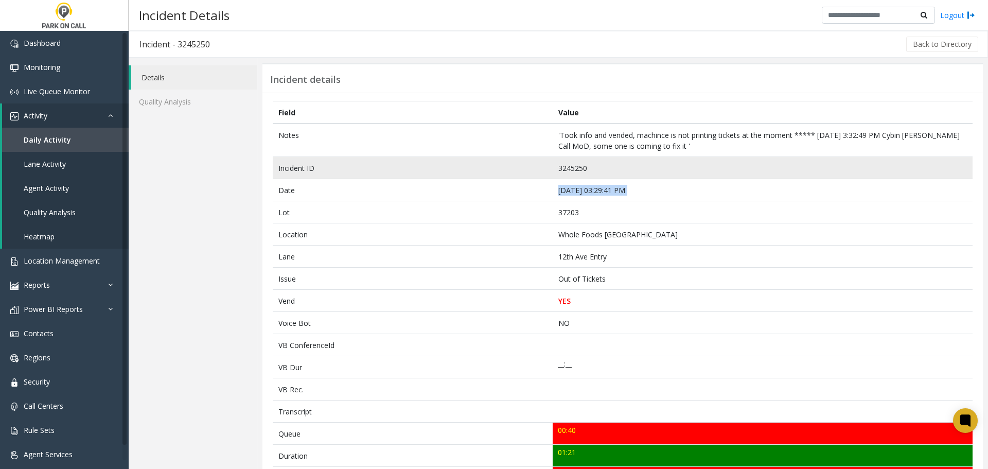
click at [572, 167] on td "3245250" at bounding box center [762, 168] width 420 height 22
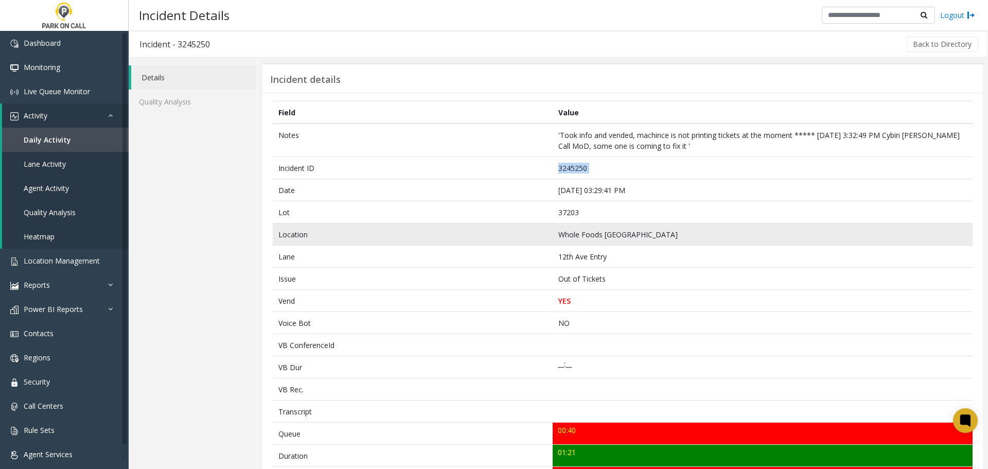
click at [621, 238] on td "Whole Foods Nashville - Park Place Parking" at bounding box center [762, 234] width 420 height 22
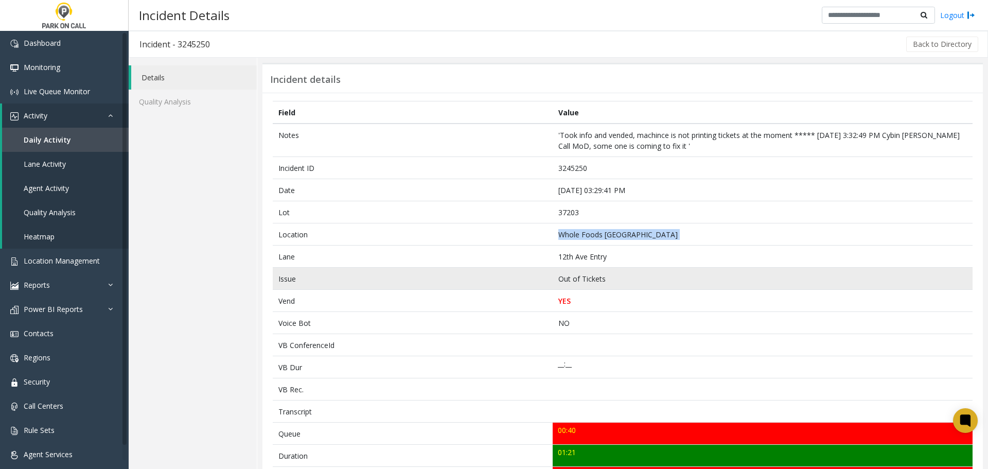
click at [584, 278] on td "Out of Tickets" at bounding box center [762, 278] width 420 height 22
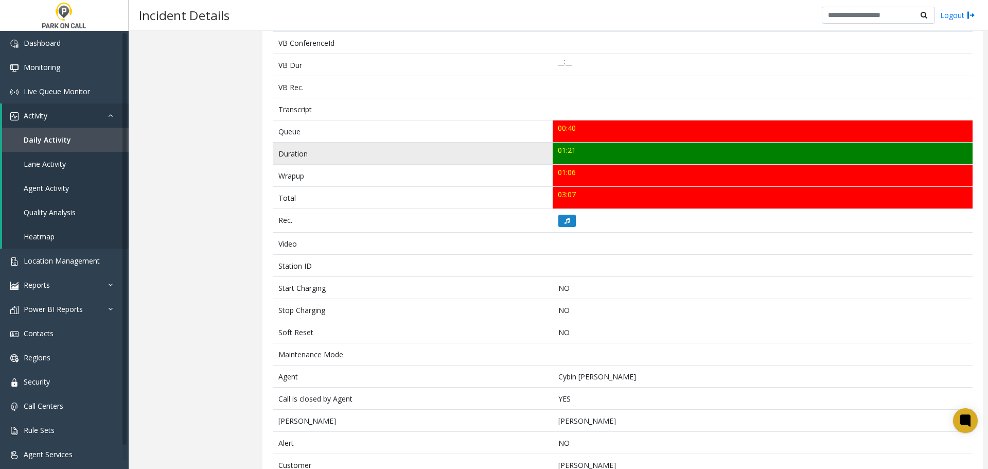
scroll to position [353, 0]
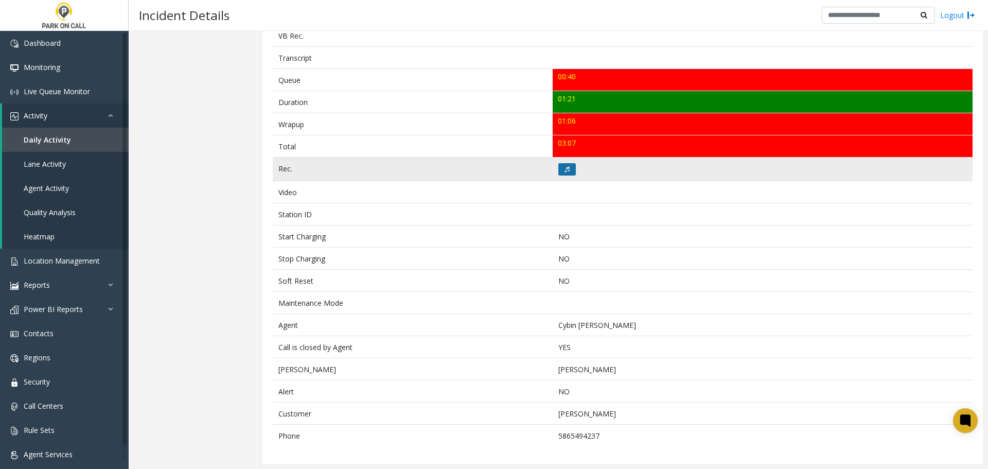
click at [567, 172] on button at bounding box center [566, 169] width 17 height 12
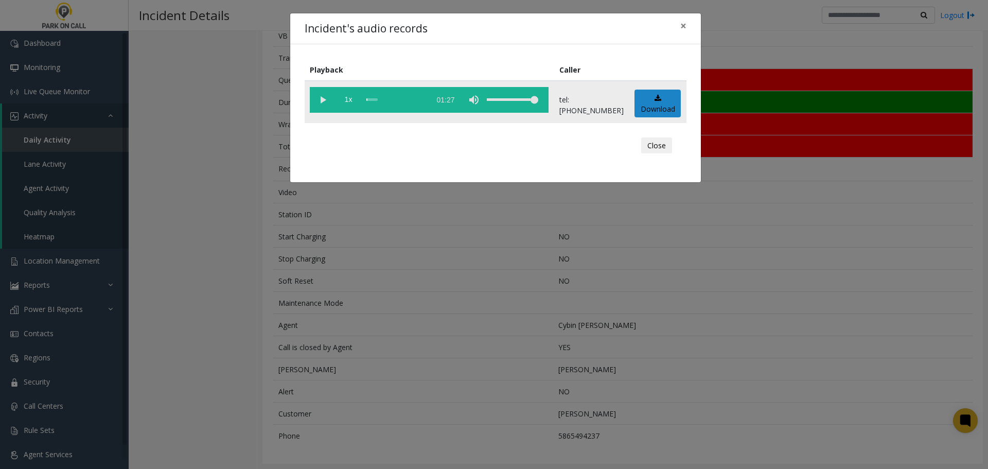
click at [324, 99] on vg-play-pause at bounding box center [323, 100] width 26 height 26
click at [381, 100] on div "scrub bar" at bounding box center [395, 100] width 59 height 26
click at [376, 100] on div "scrub bar" at bounding box center [395, 100] width 59 height 26
click at [325, 105] on vg-play-pause at bounding box center [323, 100] width 26 height 26
click at [324, 100] on vg-play-pause at bounding box center [323, 100] width 26 height 26
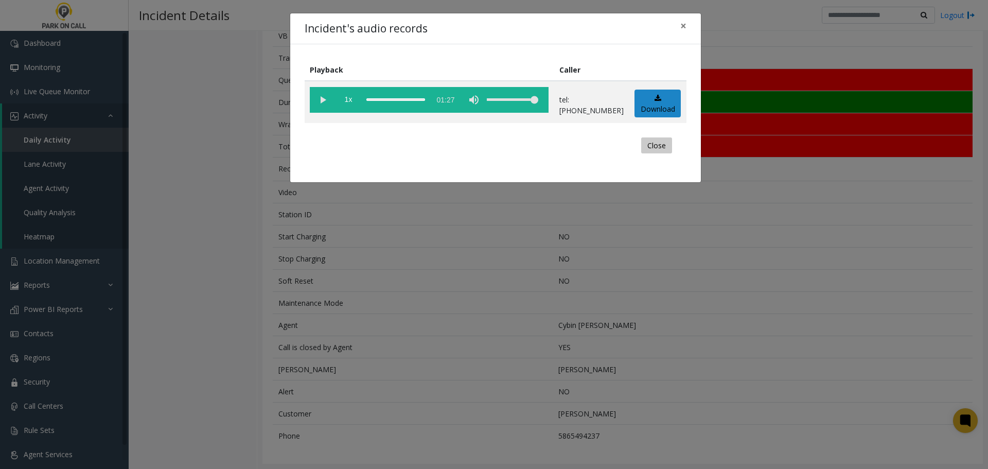
click at [657, 141] on button "Close" at bounding box center [656, 145] width 31 height 16
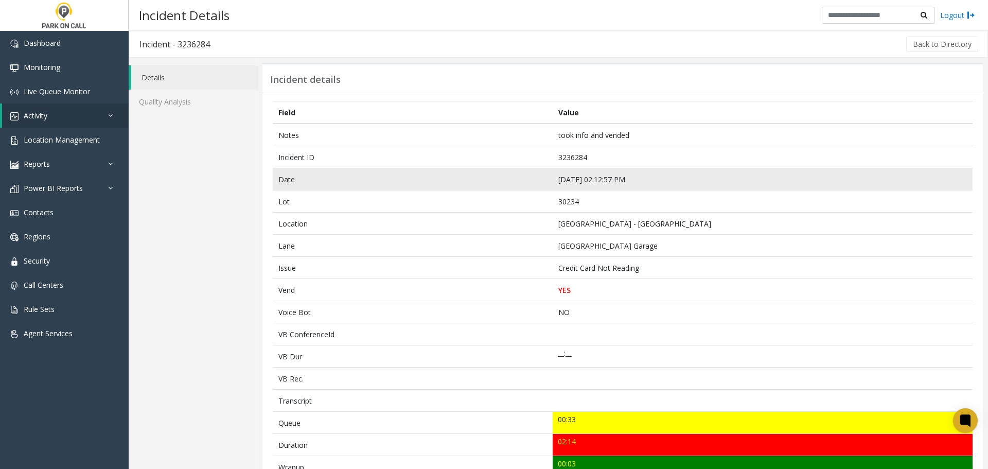
click at [588, 176] on td "[DATE] 02:12:57 PM" at bounding box center [762, 179] width 420 height 22
click at [588, 177] on td "[DATE] 02:12:57 PM" at bounding box center [762, 179] width 420 height 22
click at [588, 177] on td "Aug 11 02:12:57 PM" at bounding box center [762, 179] width 420 height 22
copy td "Aug 11 02:12:57 PM"
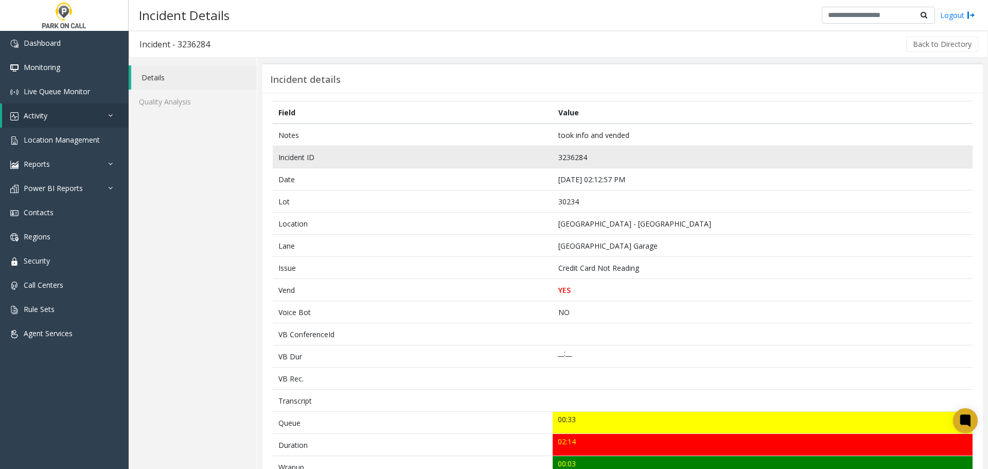
click at [572, 157] on td "3236284" at bounding box center [762, 157] width 420 height 22
copy td "3236284"
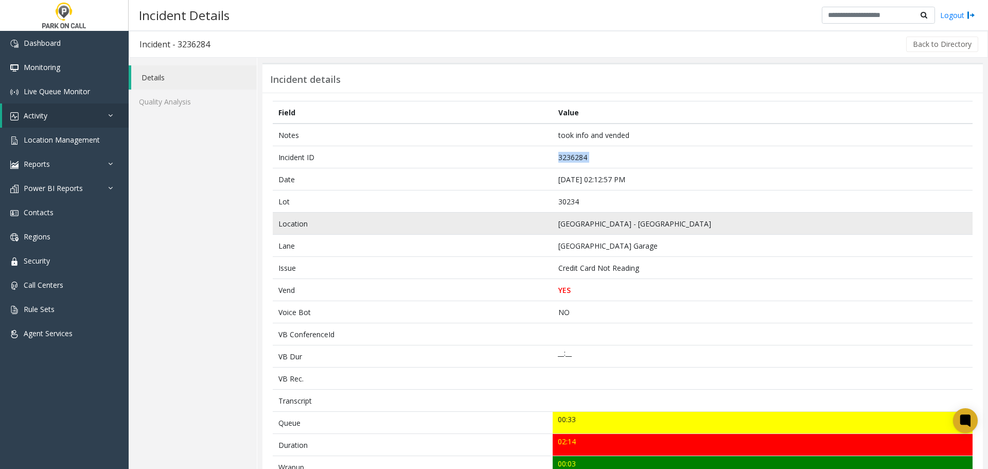
click at [591, 221] on td "[GEOGRAPHIC_DATA] - [GEOGRAPHIC_DATA]" at bounding box center [762, 223] width 420 height 22
copy td "[GEOGRAPHIC_DATA] - [GEOGRAPHIC_DATA]"
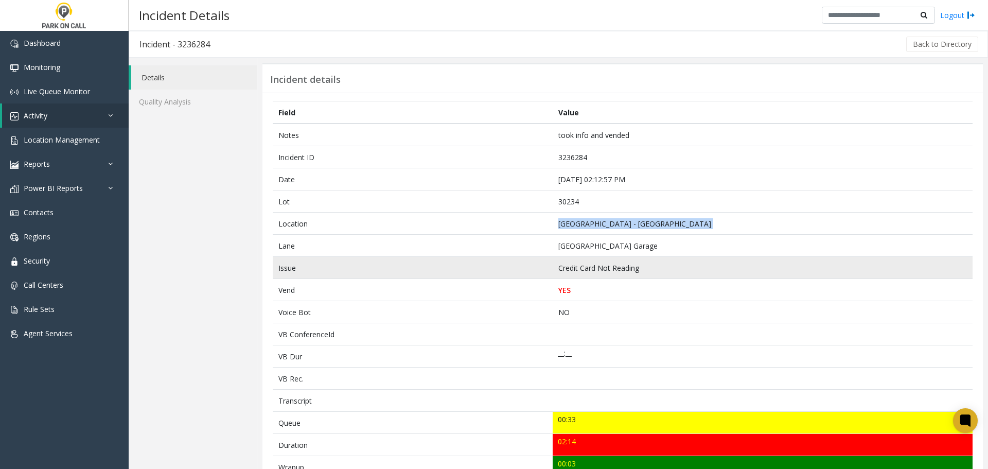
click at [595, 266] on td "Credit Card Not Reading" at bounding box center [762, 268] width 420 height 22
copy td "Credit Card Not Reading"
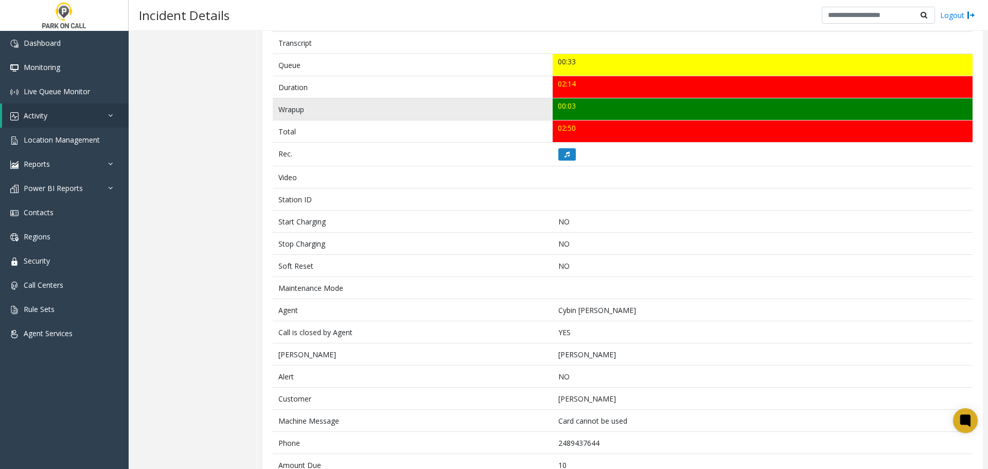
scroll to position [409, 0]
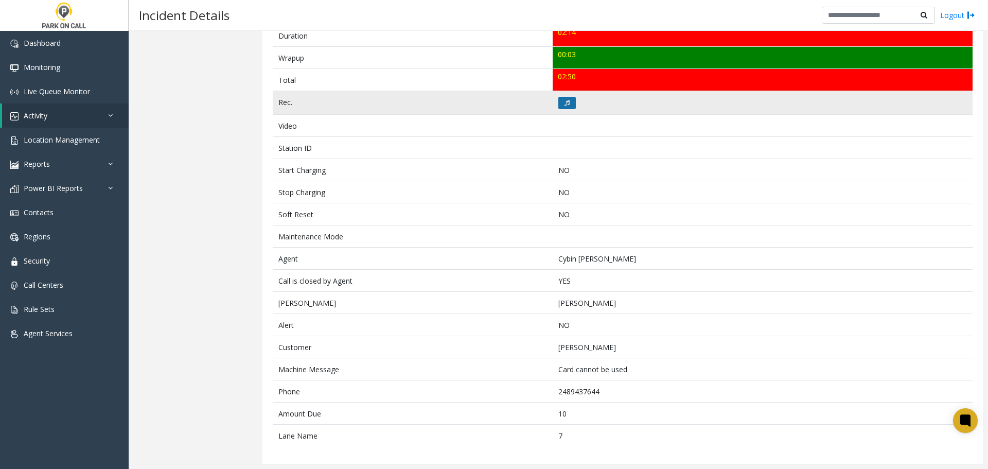
click at [560, 104] on button at bounding box center [566, 103] width 17 height 12
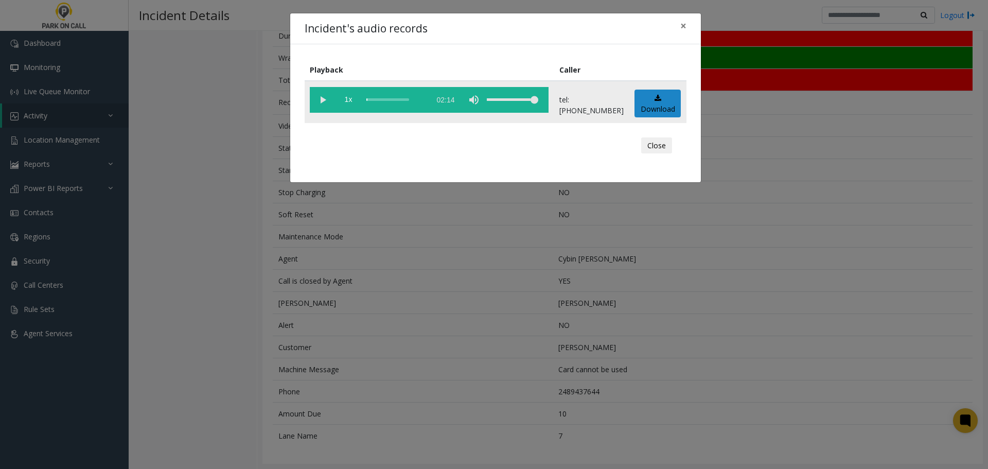
click at [326, 101] on vg-play-pause at bounding box center [323, 100] width 26 height 26
drag, startPoint x: 648, startPoint y: 148, endPoint x: 643, endPoint y: 142, distance: 7.0
click at [648, 147] on button "Close" at bounding box center [656, 145] width 31 height 16
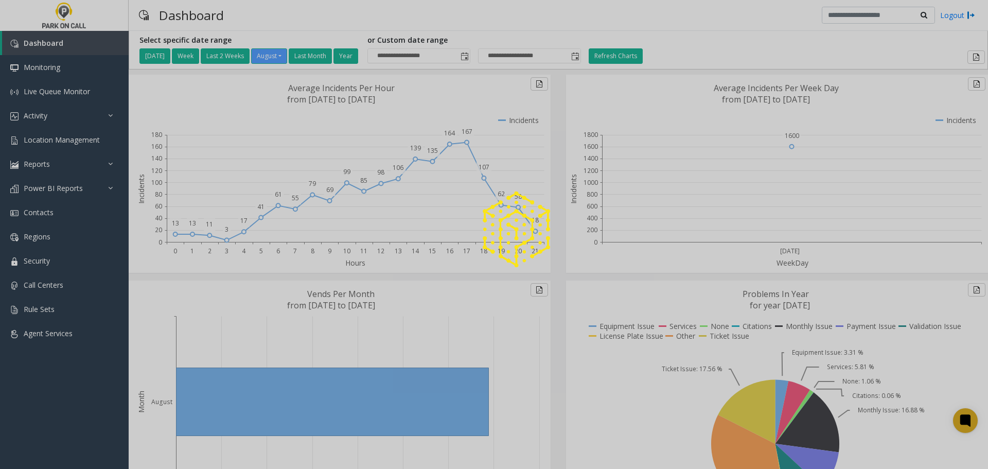
click at [64, 138] on div at bounding box center [494, 234] width 988 height 469
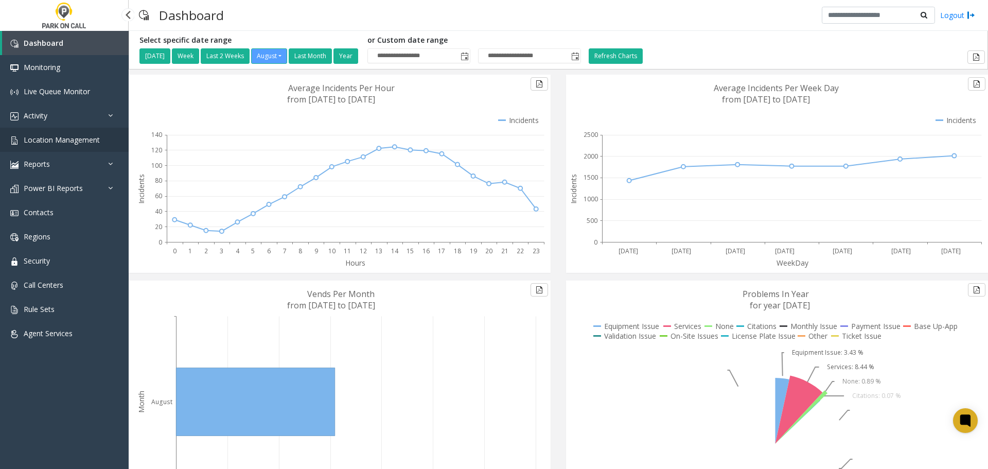
click at [64, 138] on span "Location Management" at bounding box center [62, 140] width 76 height 10
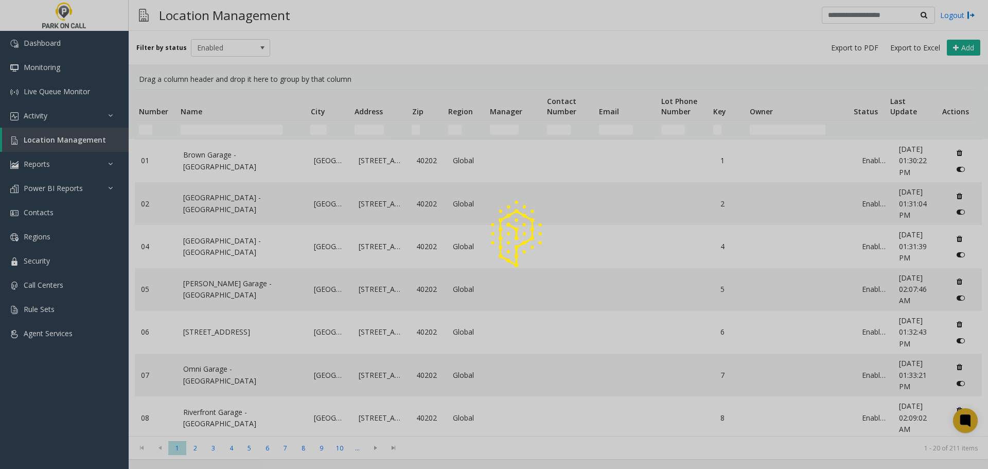
click at [319, 129] on div at bounding box center [494, 234] width 988 height 469
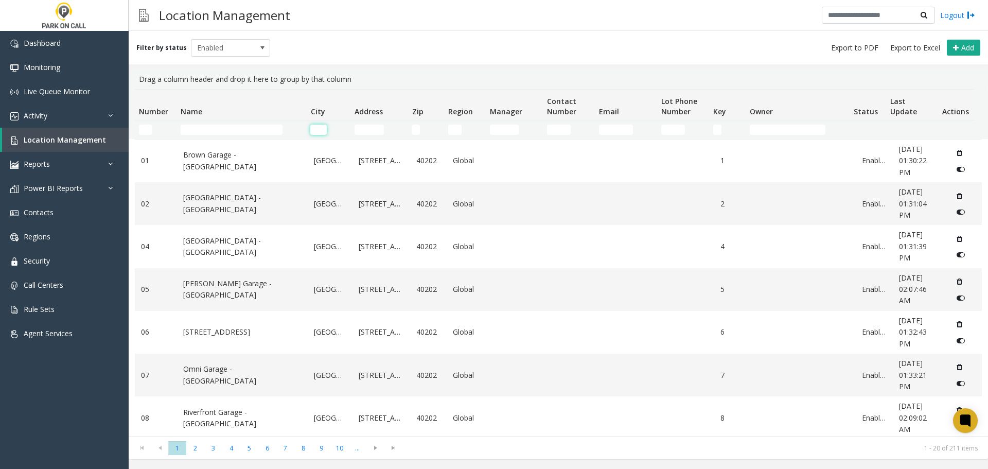
click at [319, 132] on input "City Filter" at bounding box center [318, 129] width 16 height 10
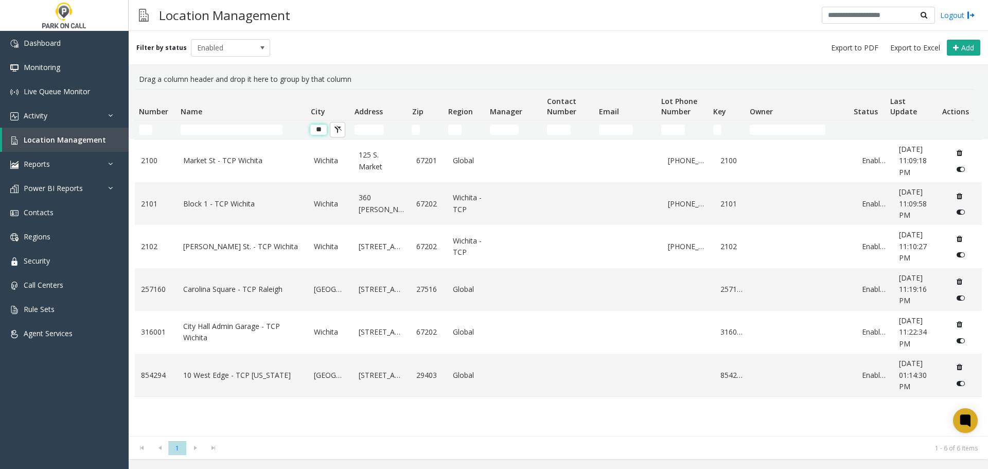
type input "*"
